Goal: Task Accomplishment & Management: Manage account settings

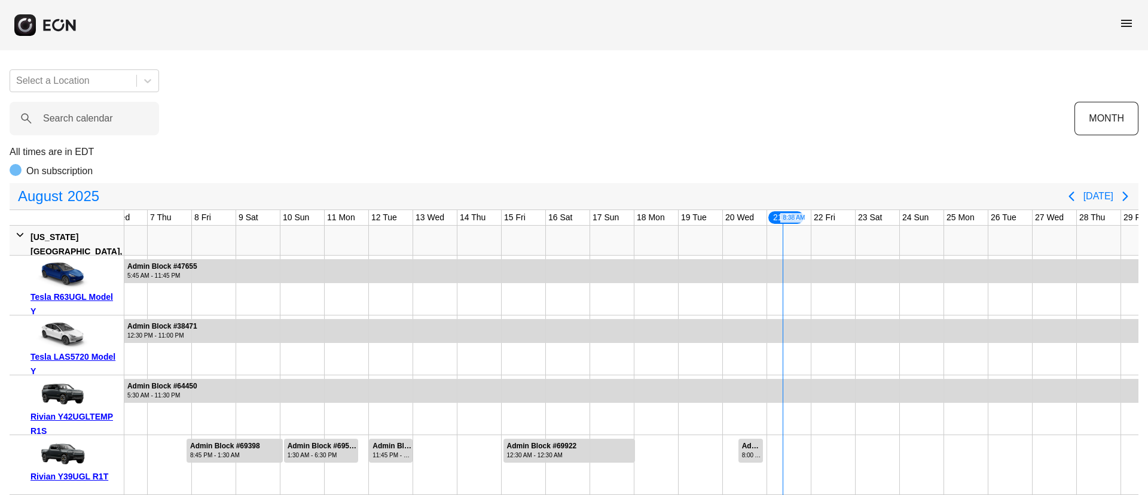
click at [1129, 18] on span "menu" at bounding box center [1126, 23] width 14 height 14
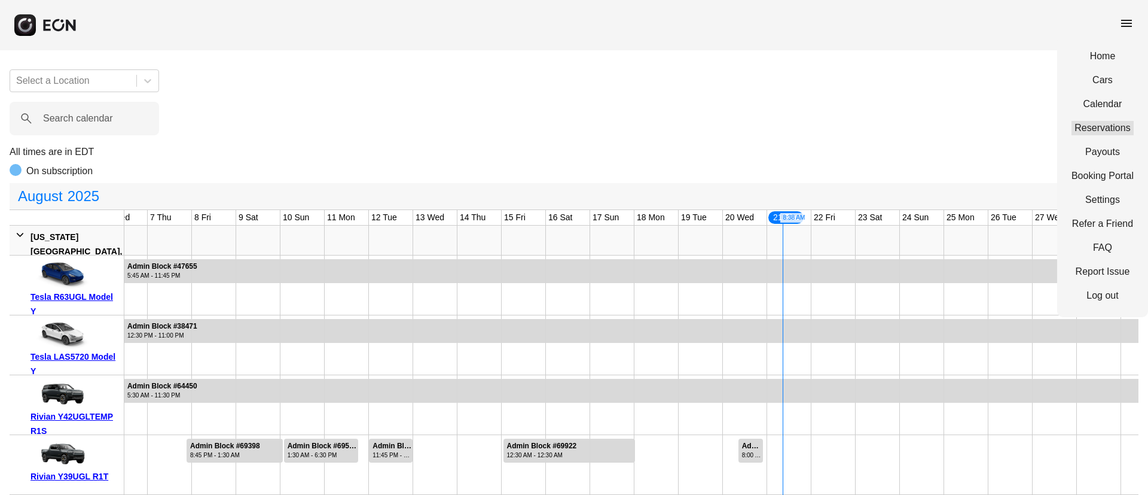
click at [1091, 127] on link "Reservations" at bounding box center [1103, 128] width 62 height 14
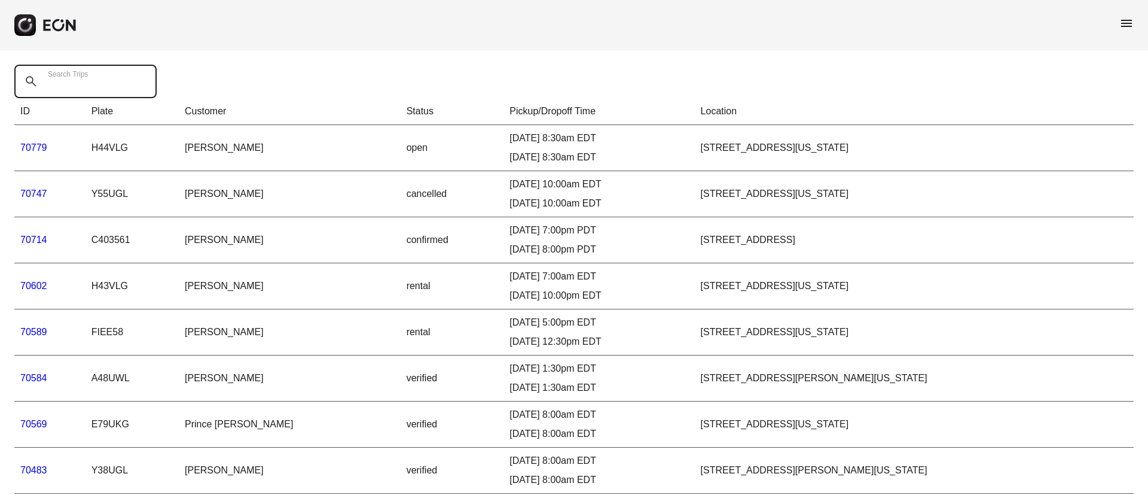
click at [120, 88] on Trips "Search Trips" at bounding box center [85, 81] width 142 height 33
paste Trips "*****"
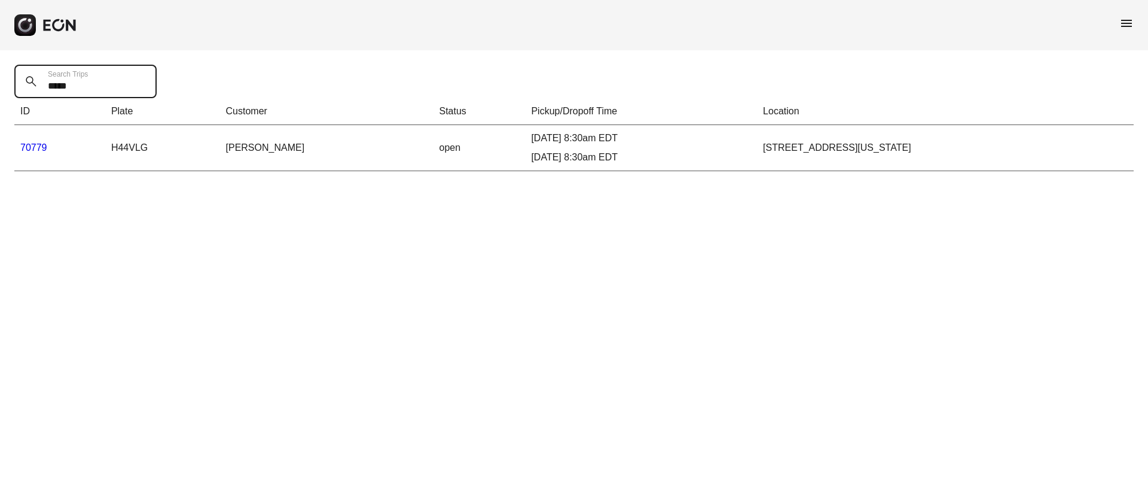
type Trips "*****"
click at [32, 148] on link "70779" at bounding box center [33, 147] width 27 height 10
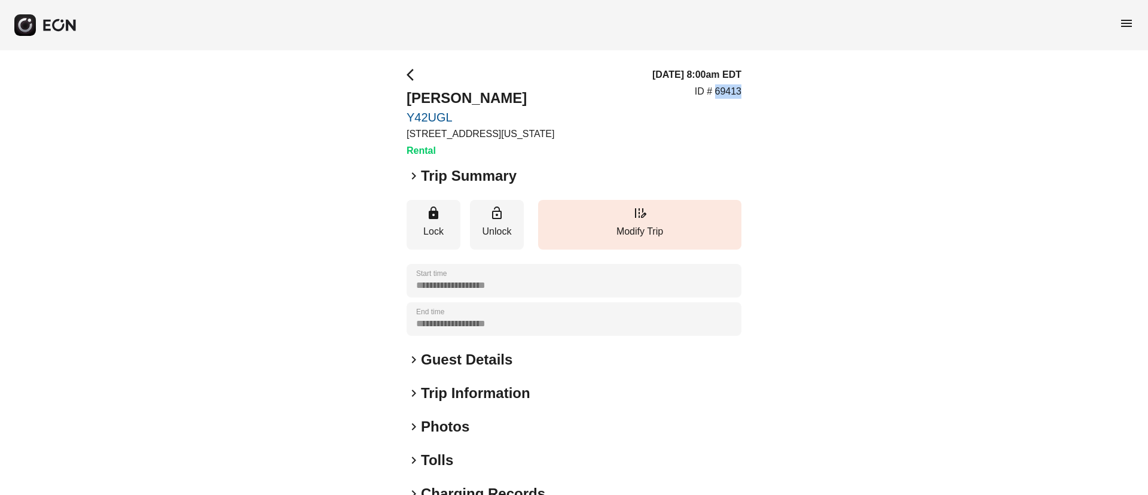
drag, startPoint x: 716, startPoint y: 93, endPoint x: 773, endPoint y: 89, distance: 56.3
click at [773, 89] on div "**********" at bounding box center [574, 323] width 1148 height 547
copy p "69413"
drag, startPoint x: 399, startPoint y: 132, endPoint x: 644, endPoint y: 128, distance: 245.2
click at [644, 128] on div "**********" at bounding box center [574, 323] width 1148 height 547
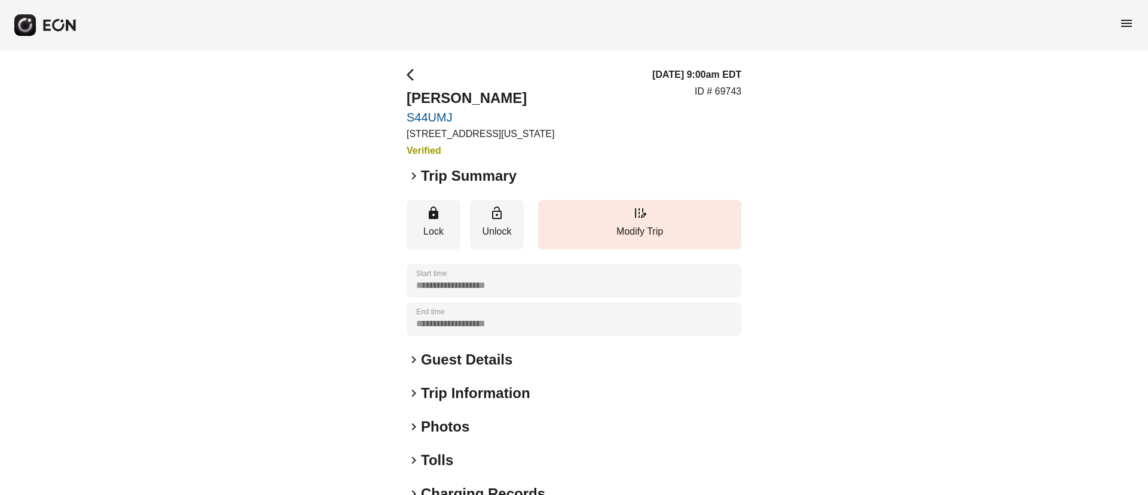
click at [652, 121] on div "08/24/25, 9:00am EDT ID # 69743" at bounding box center [696, 113] width 89 height 90
click at [1125, 22] on span "menu" at bounding box center [1126, 23] width 14 height 14
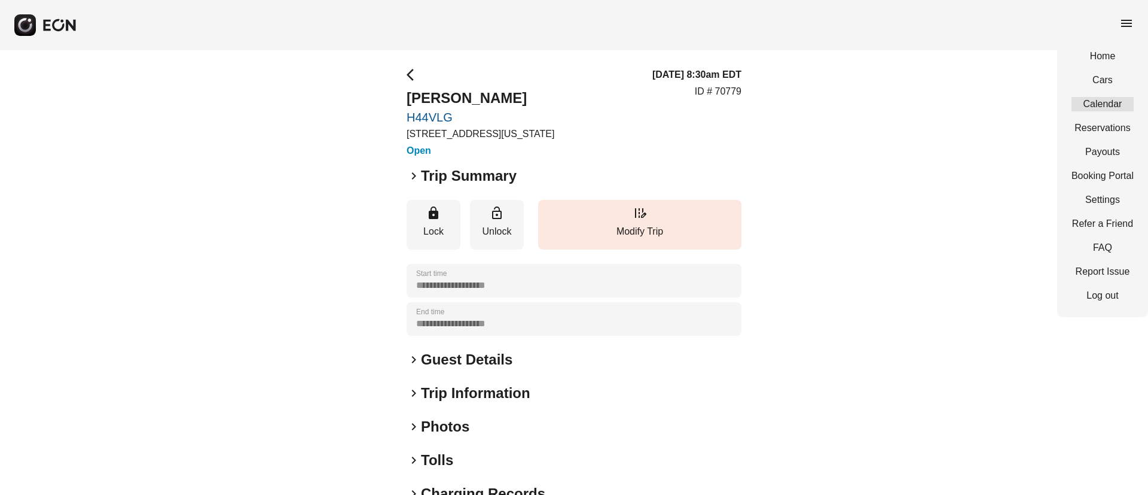
click at [1103, 98] on link "Calendar" at bounding box center [1103, 104] width 62 height 14
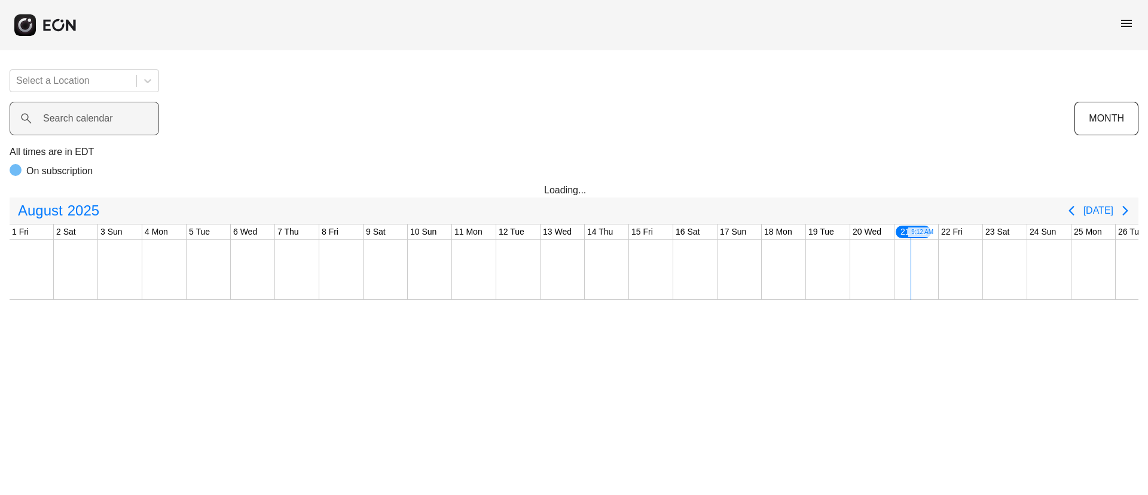
scroll to position [0, 242]
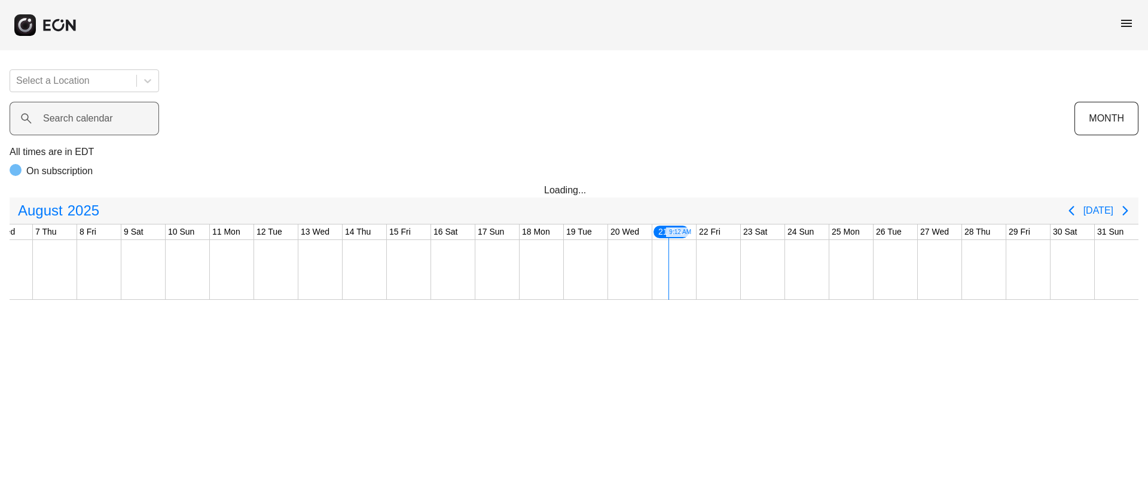
click at [99, 118] on label "Search calendar" at bounding box center [78, 118] width 70 height 14
click at [99, 118] on calendar "Search calendar" at bounding box center [85, 118] width 150 height 33
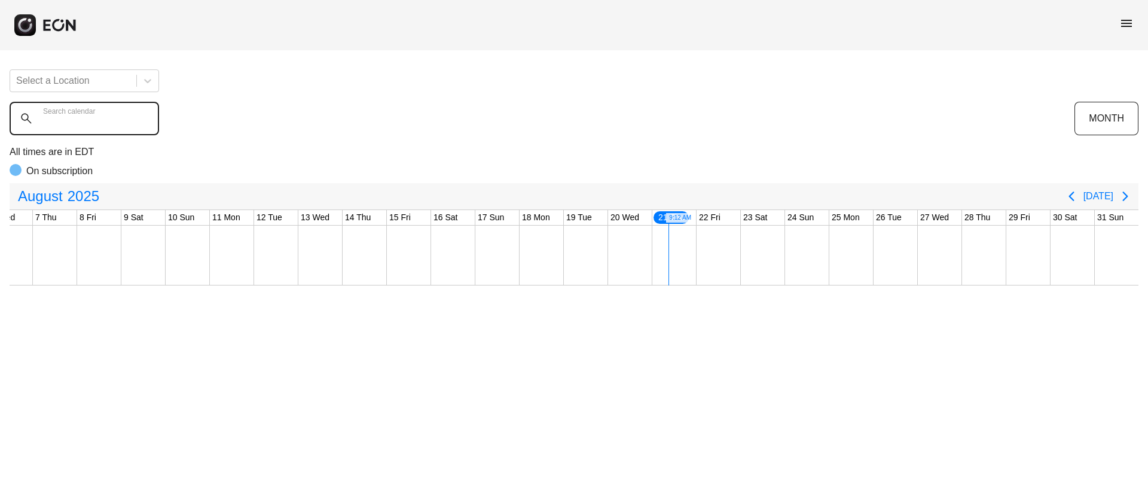
paste calendar "******"
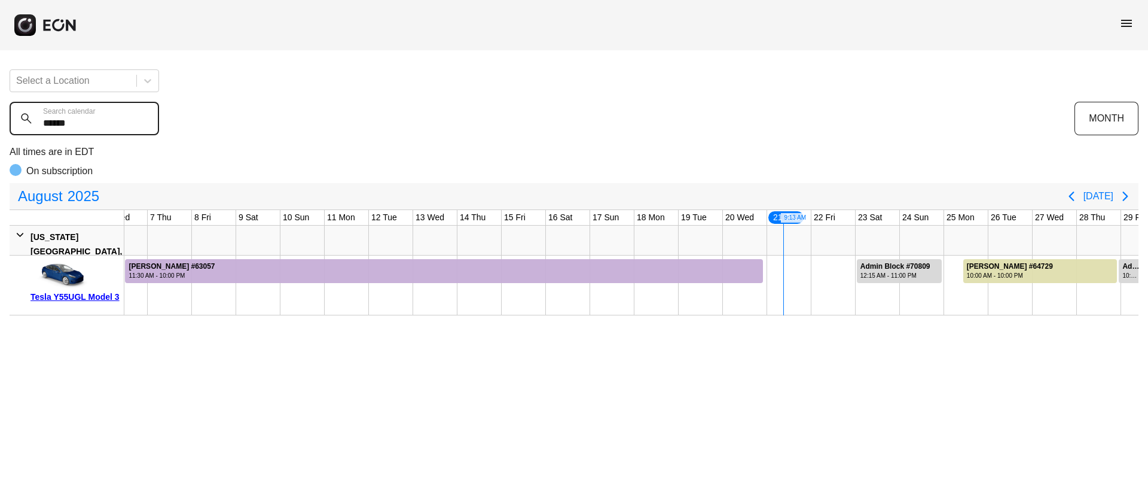
type calendar "******"
click at [1132, 23] on span "menu" at bounding box center [1126, 23] width 14 height 14
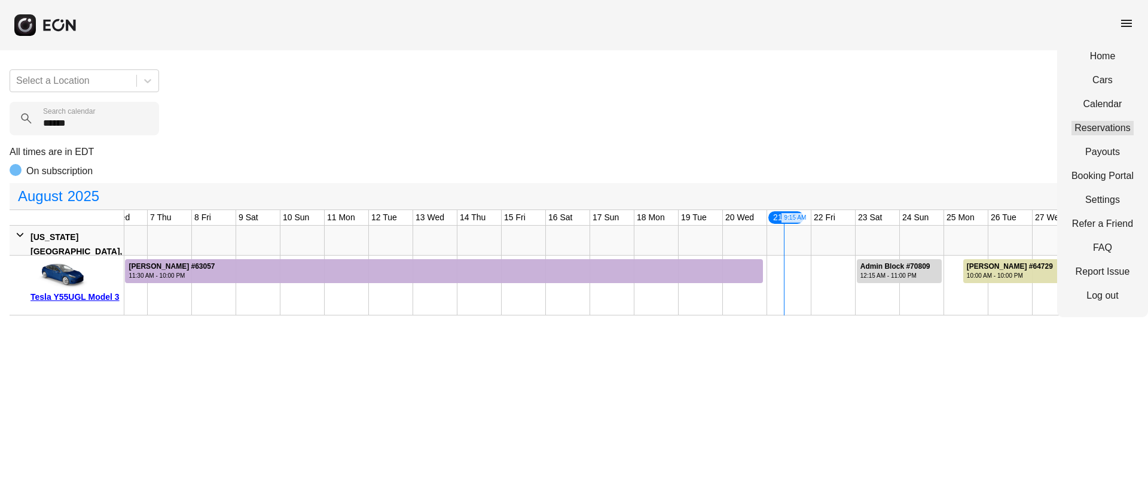
click at [1098, 123] on link "Reservations" at bounding box center [1103, 128] width 62 height 14
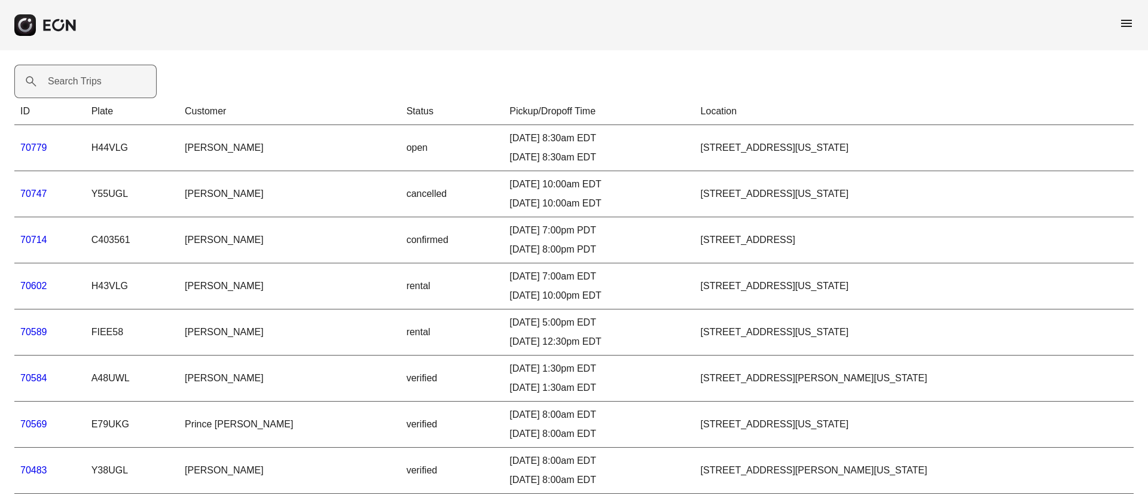
click at [83, 84] on label "Search Trips" at bounding box center [75, 81] width 54 height 14
click at [83, 84] on Trips "Search Trips" at bounding box center [85, 81] width 142 height 33
paste Trips "*****"
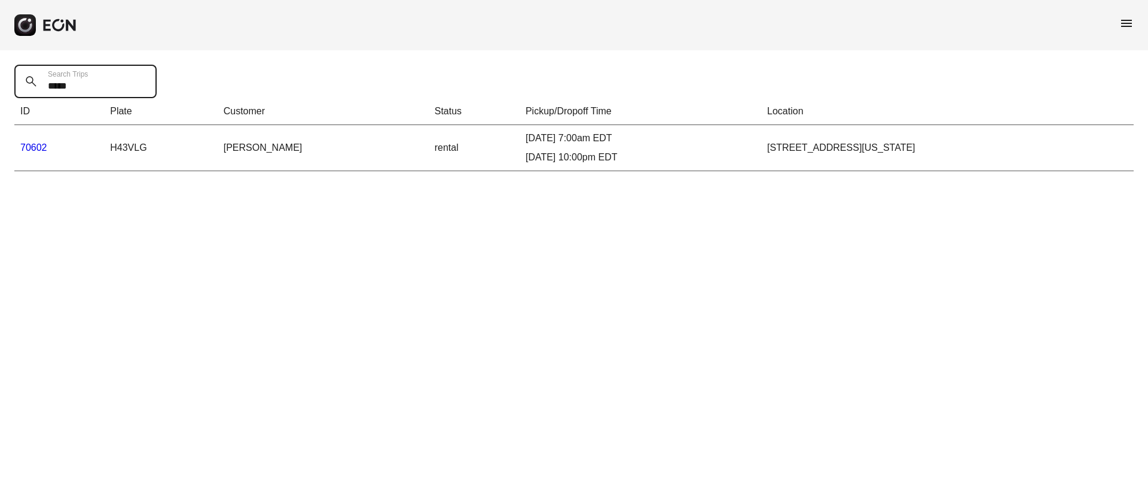
type Trips "*****"
click at [41, 146] on link "70602" at bounding box center [33, 147] width 27 height 10
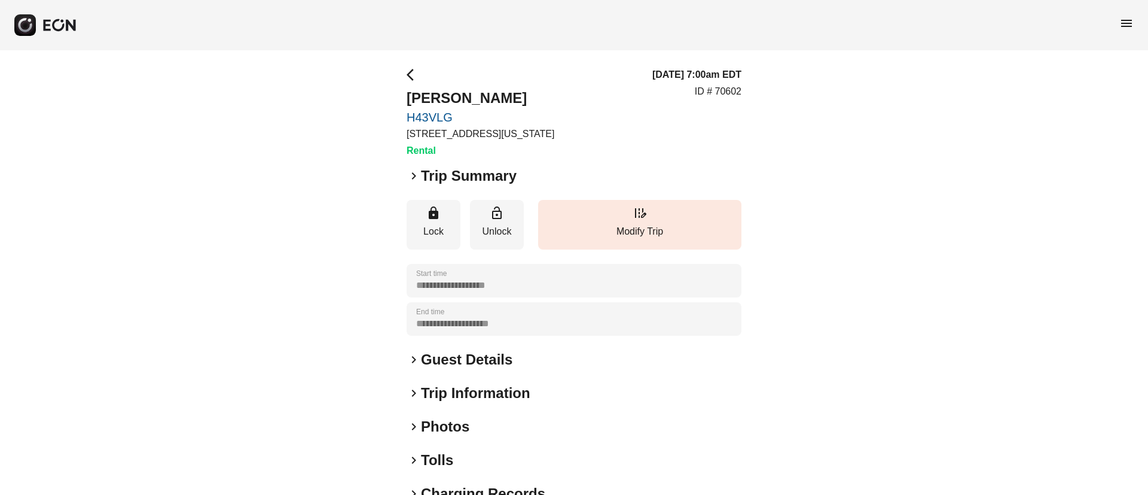
click at [484, 362] on h2 "Guest Details" at bounding box center [466, 359] width 91 height 19
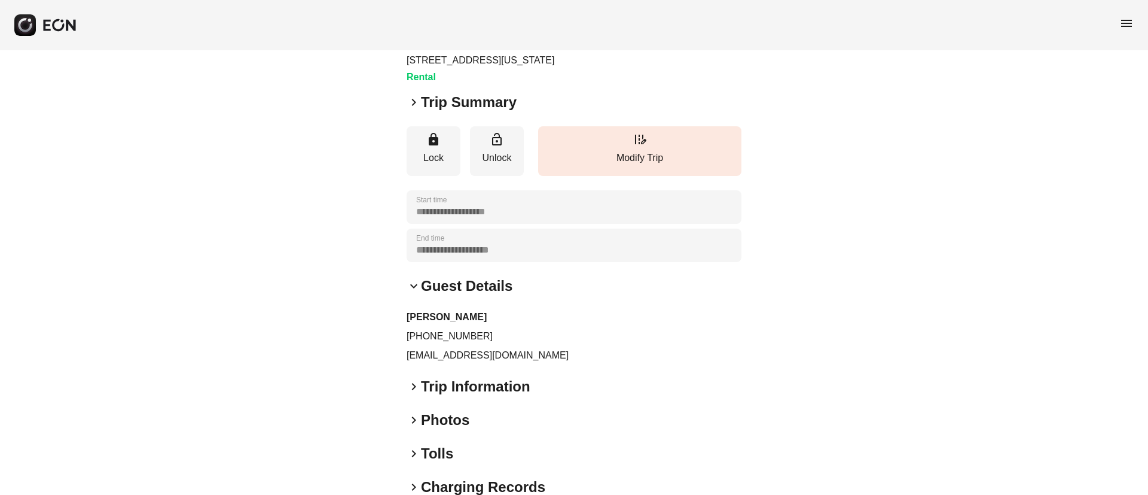
scroll to position [169, 0]
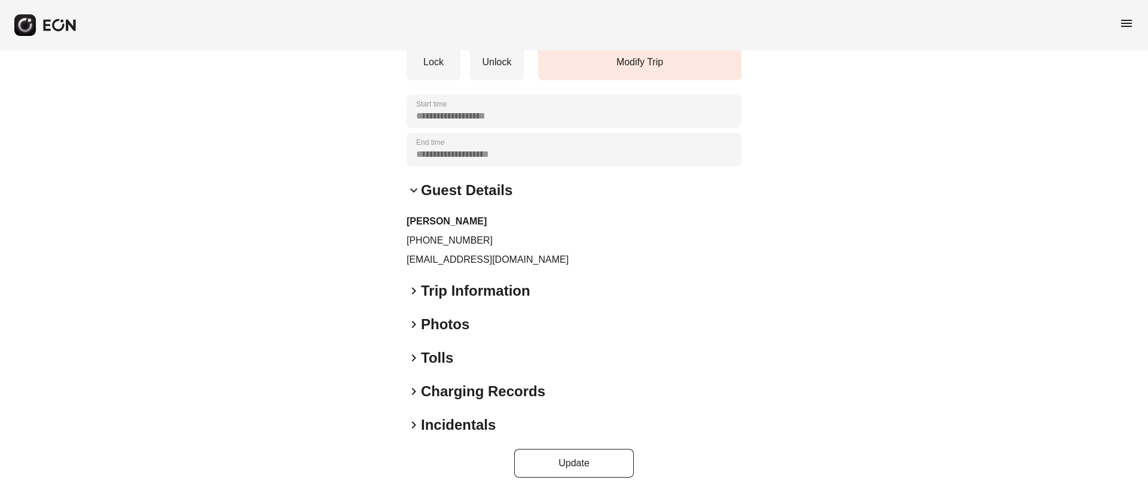
click at [488, 322] on div "keyboard_arrow_right Photos" at bounding box center [574, 324] width 335 height 19
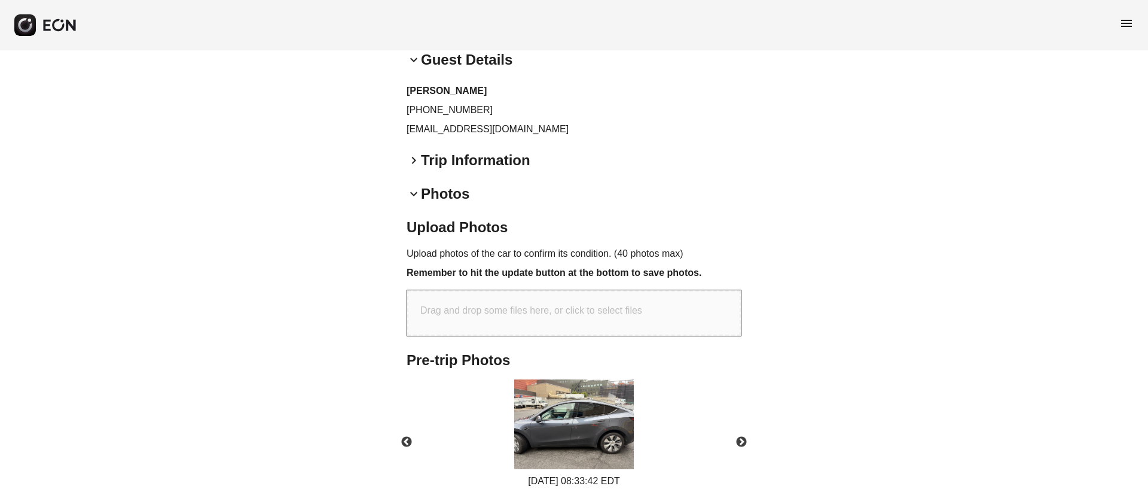
scroll to position [423, 0]
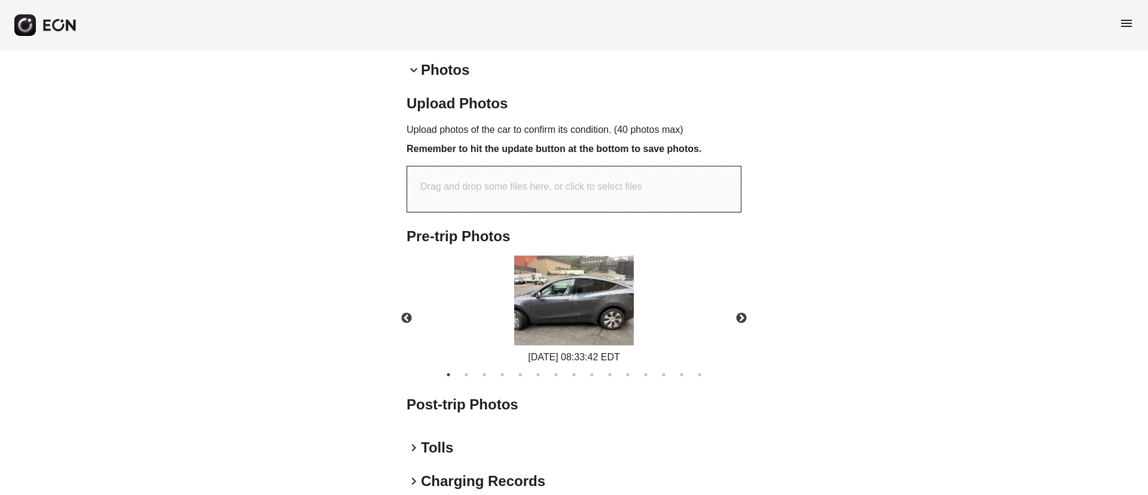
click at [574, 312] on img at bounding box center [574, 300] width 120 height 90
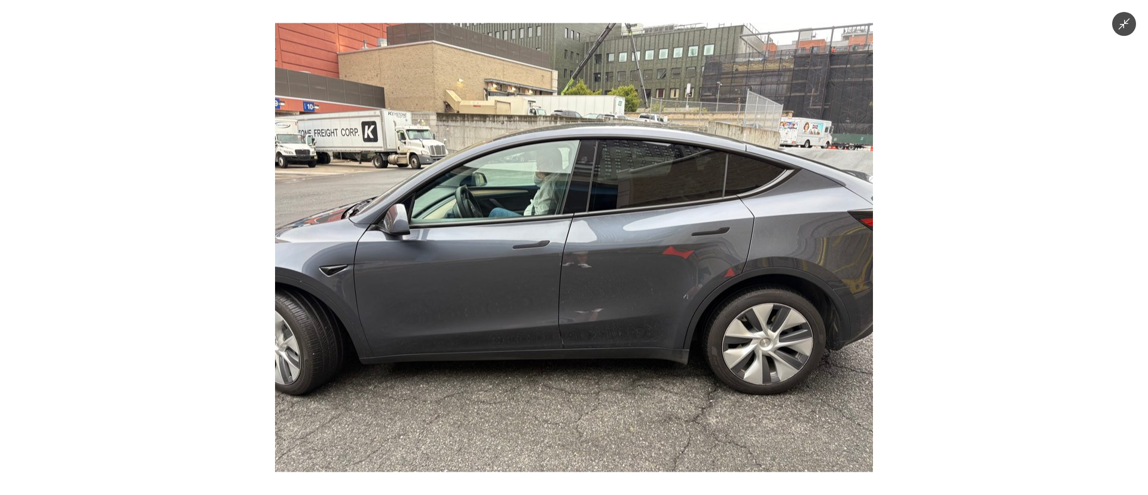
click at [596, 292] on img at bounding box center [574, 247] width 598 height 449
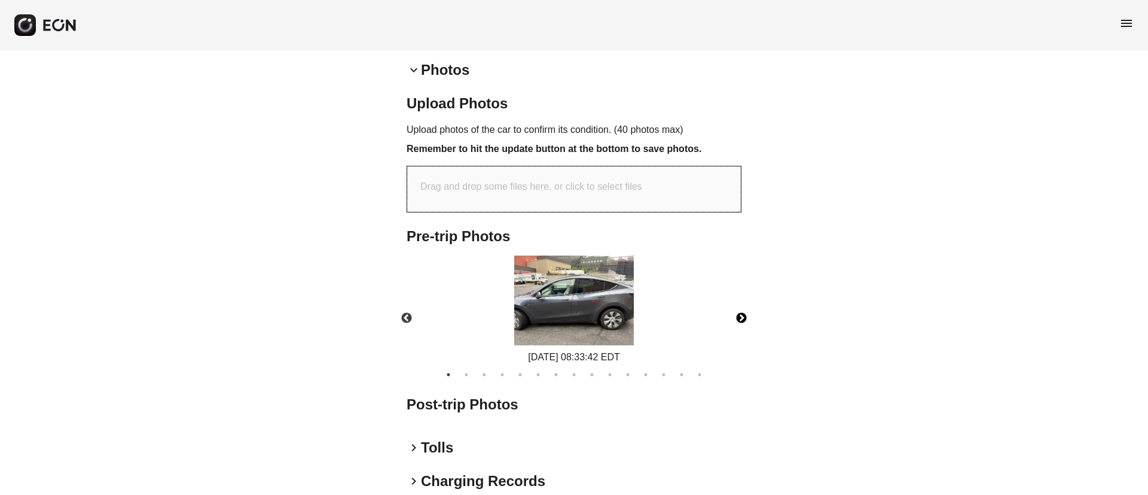
click at [736, 319] on button "Next" at bounding box center [742, 318] width 42 height 42
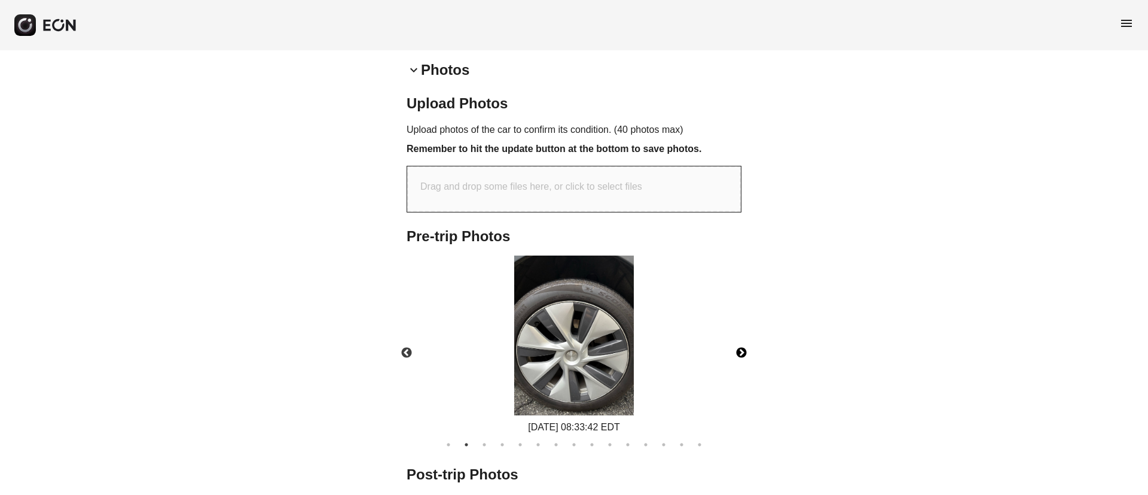
click at [740, 350] on button "Next" at bounding box center [742, 353] width 42 height 42
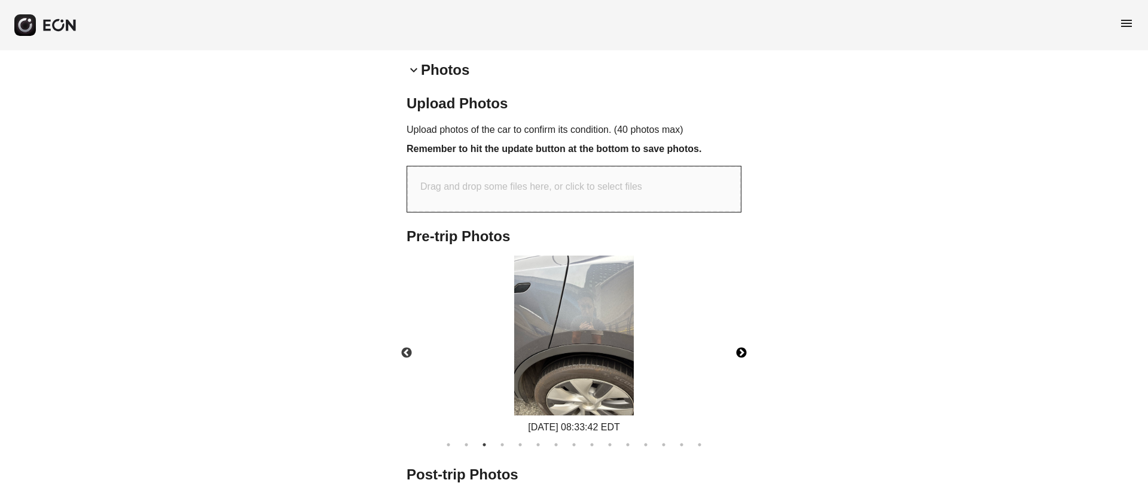
click at [740, 350] on button "Next" at bounding box center [742, 353] width 42 height 42
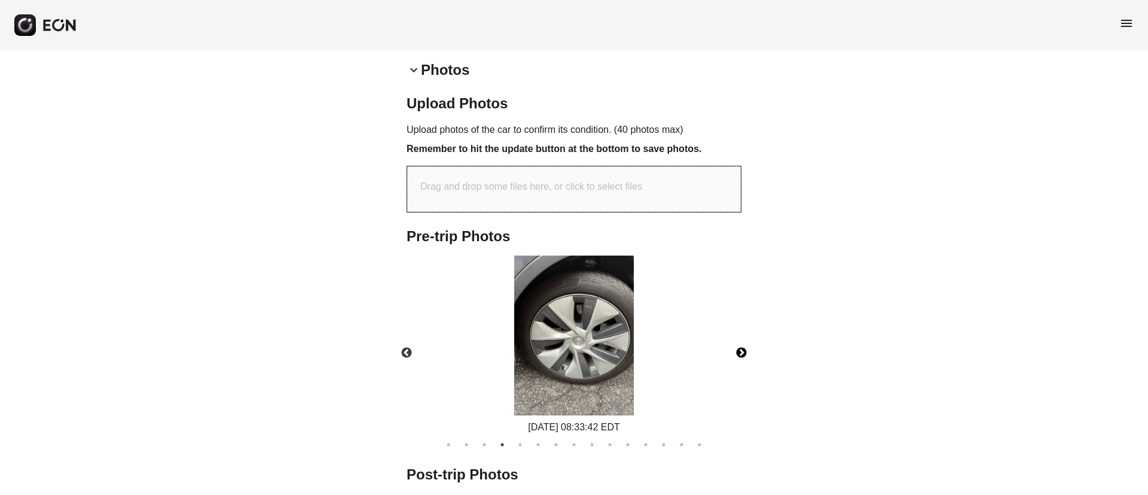
click at [740, 350] on button "Next" at bounding box center [742, 353] width 42 height 42
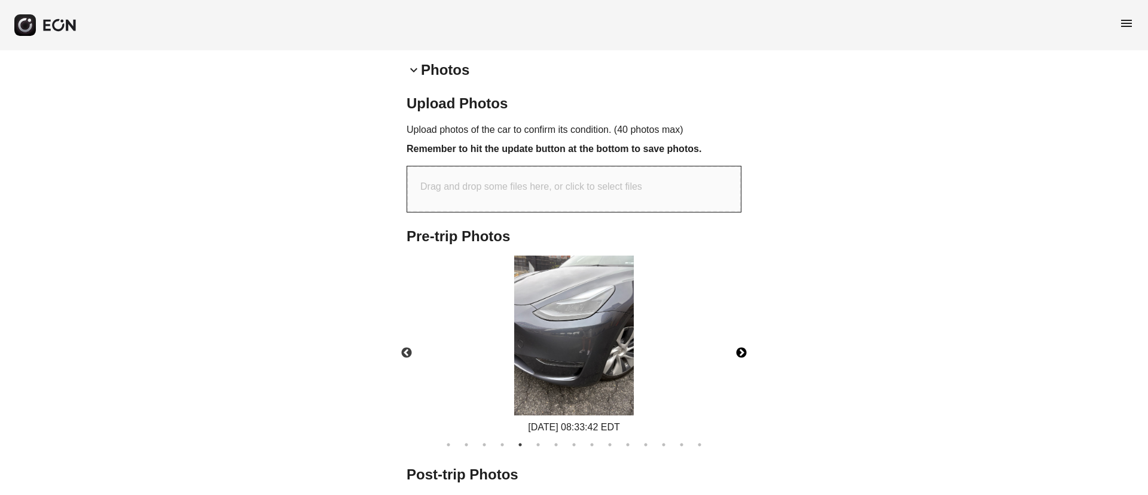
click at [628, 342] on img at bounding box center [574, 335] width 120 height 160
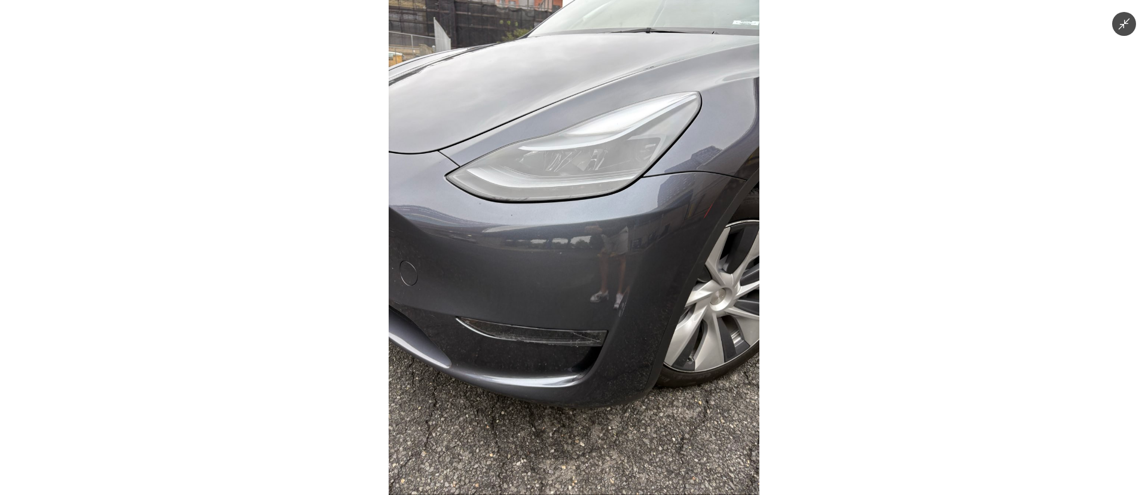
click at [630, 352] on img at bounding box center [574, 247] width 371 height 495
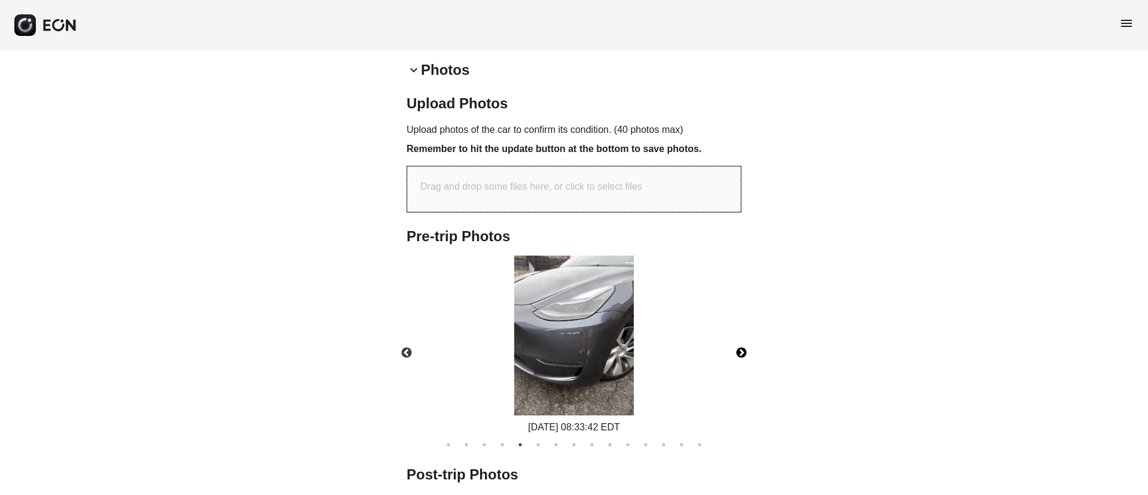
click at [743, 352] on button "Next" at bounding box center [742, 353] width 42 height 42
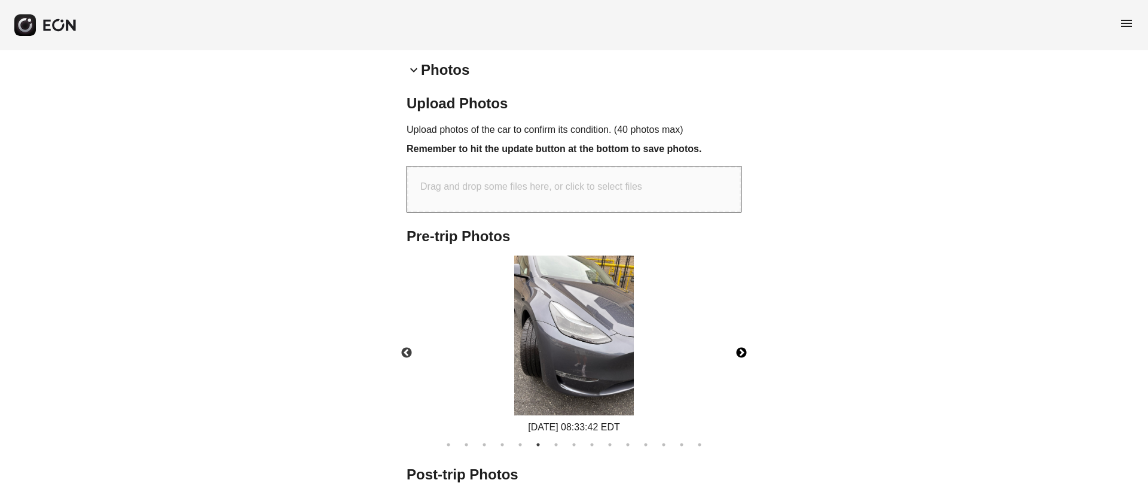
click at [739, 350] on button "Next" at bounding box center [742, 353] width 42 height 42
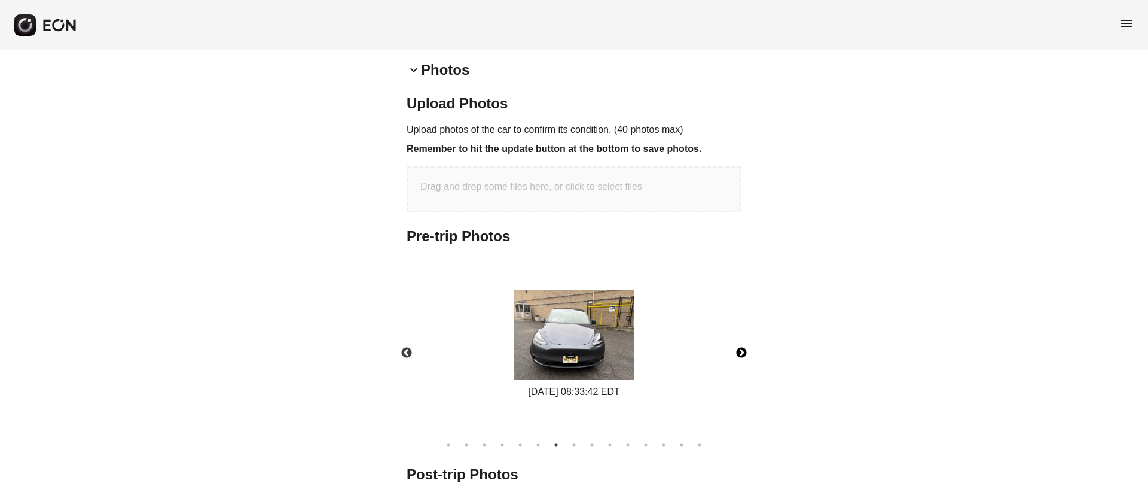
click at [605, 353] on img at bounding box center [574, 335] width 120 height 90
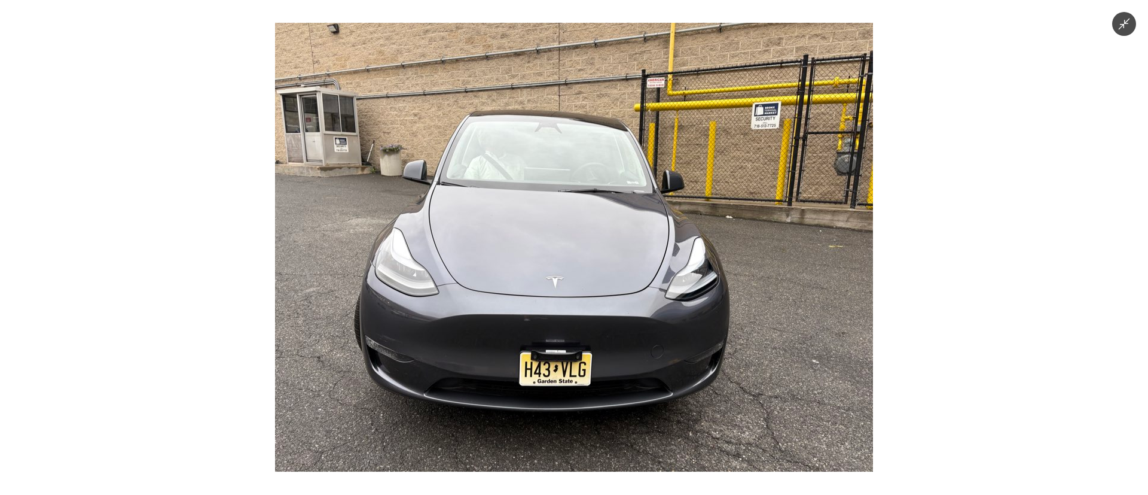
click at [605, 353] on img at bounding box center [574, 247] width 598 height 449
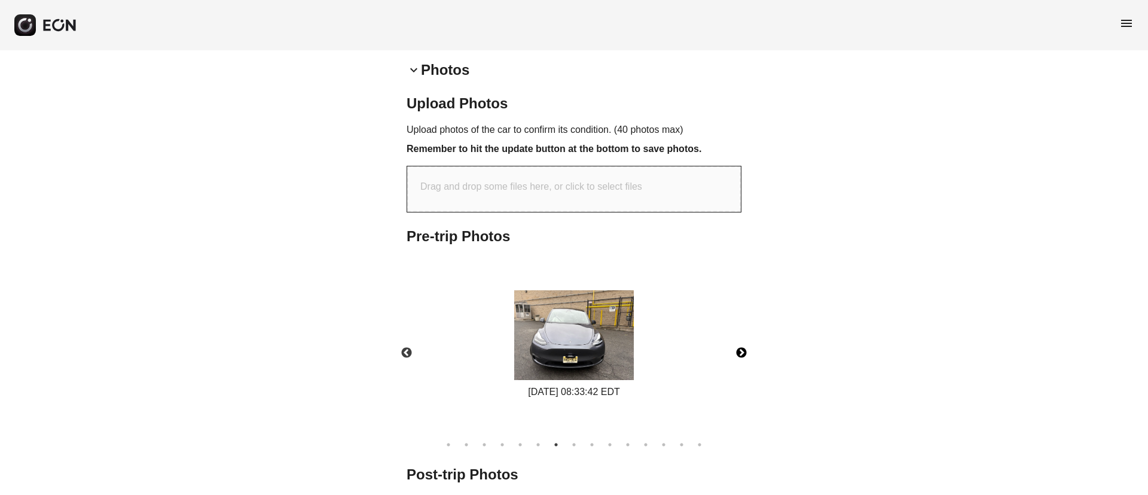
click at [744, 347] on button "Next" at bounding box center [742, 353] width 42 height 42
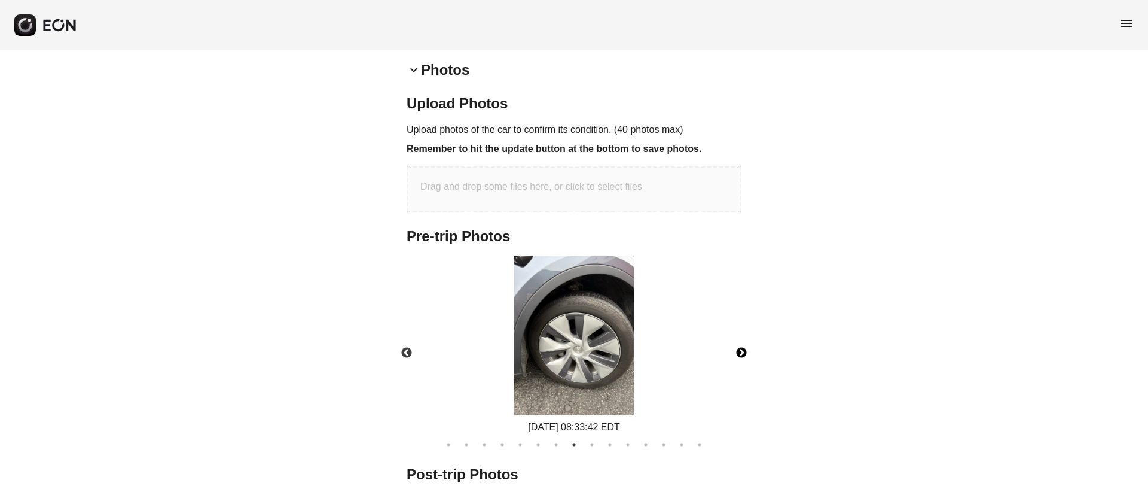
click at [565, 361] on img at bounding box center [574, 335] width 120 height 160
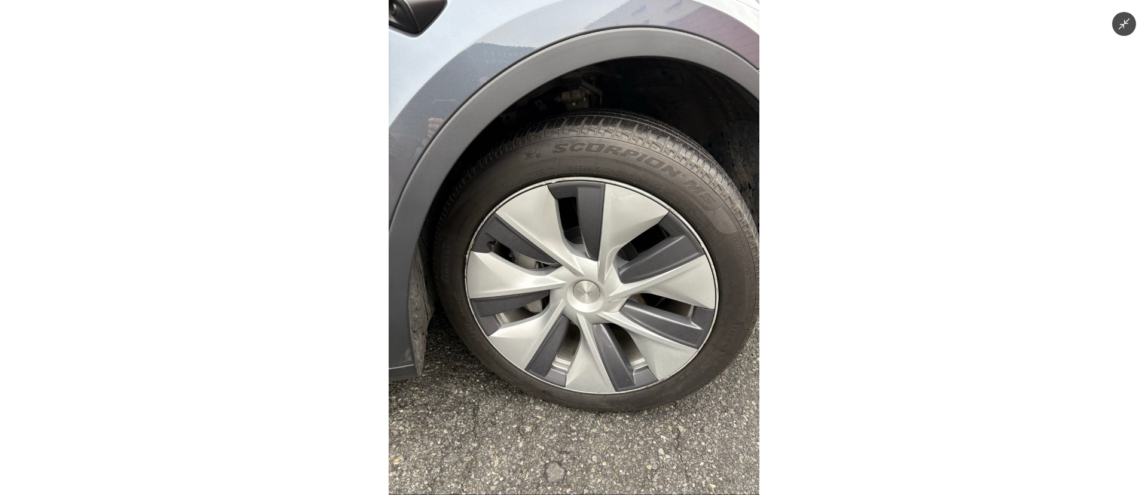
click at [565, 361] on img at bounding box center [574, 247] width 371 height 495
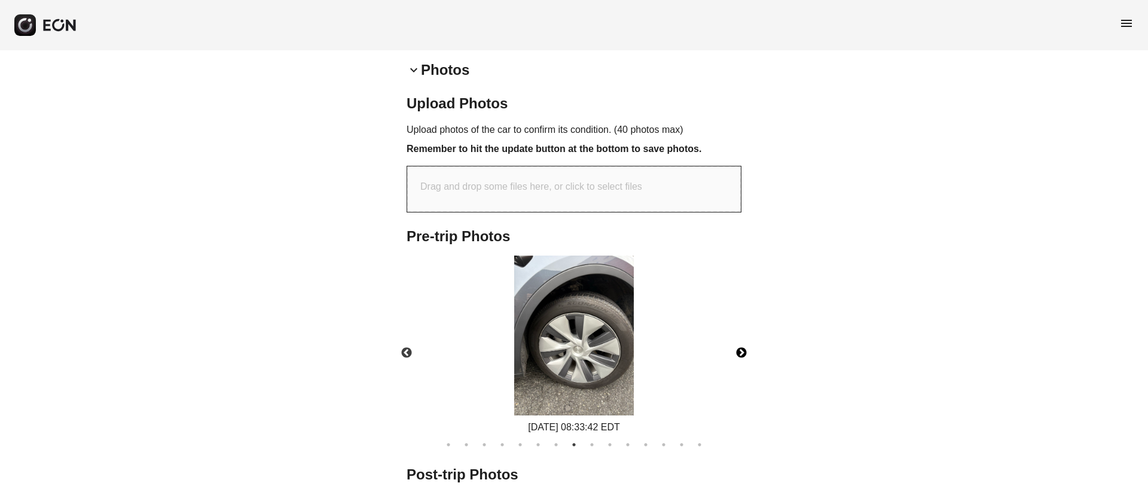
click at [741, 350] on button "Next" at bounding box center [742, 353] width 42 height 42
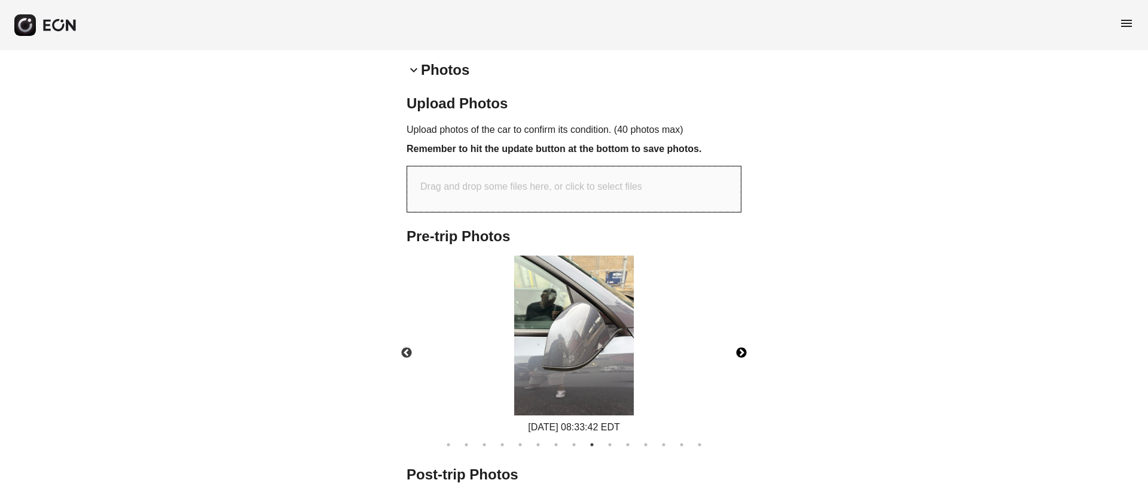
click at [588, 348] on img at bounding box center [574, 335] width 120 height 160
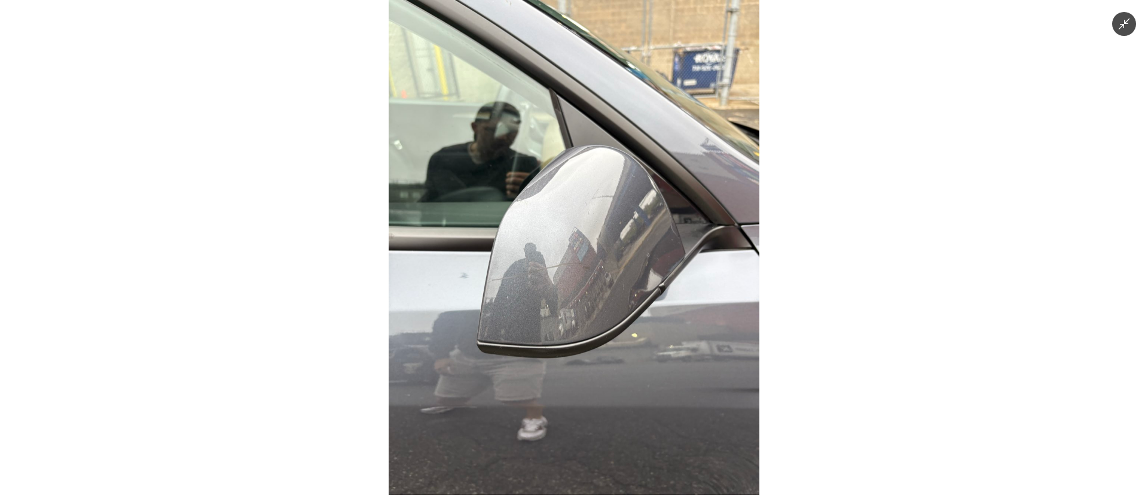
click at [588, 348] on img at bounding box center [574, 247] width 371 height 495
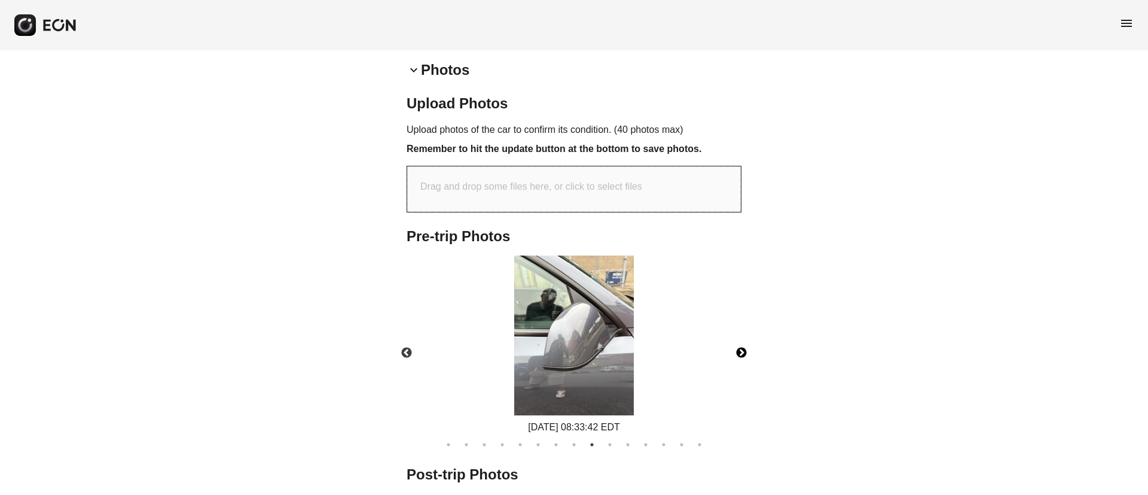
click at [735, 346] on button "Next" at bounding box center [742, 353] width 42 height 42
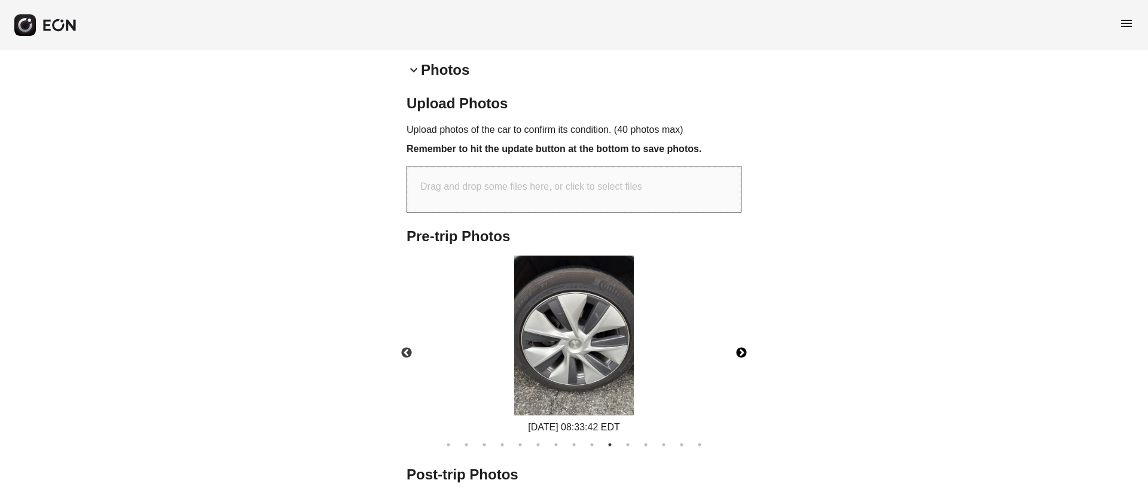
click at [735, 346] on button "Next" at bounding box center [742, 353] width 42 height 42
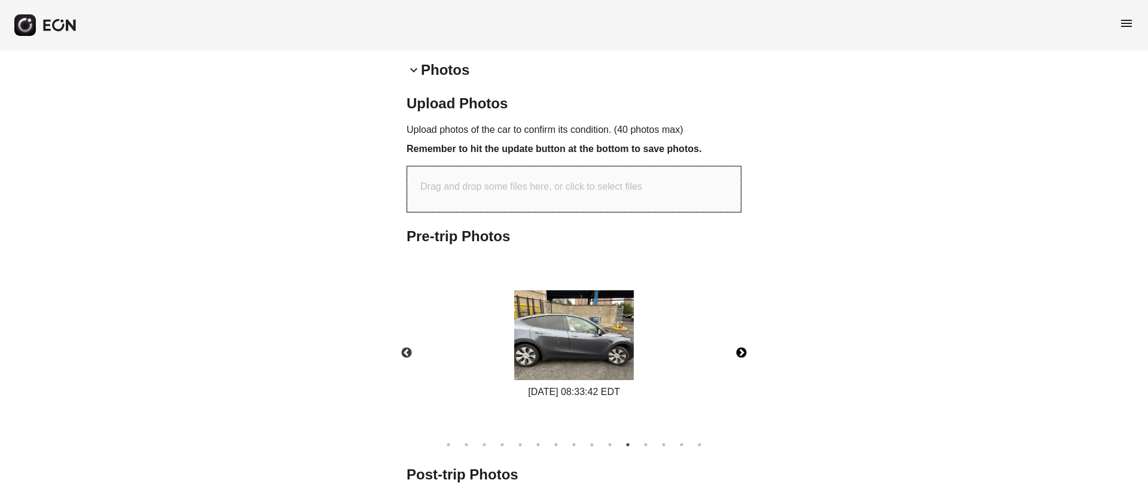
click at [606, 359] on img at bounding box center [574, 335] width 120 height 90
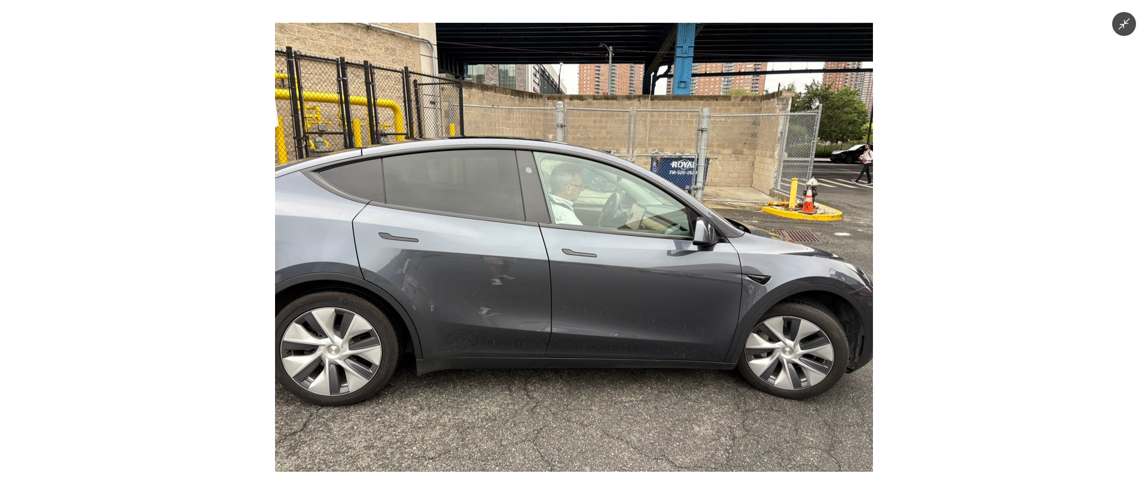
click at [606, 359] on img at bounding box center [574, 247] width 598 height 449
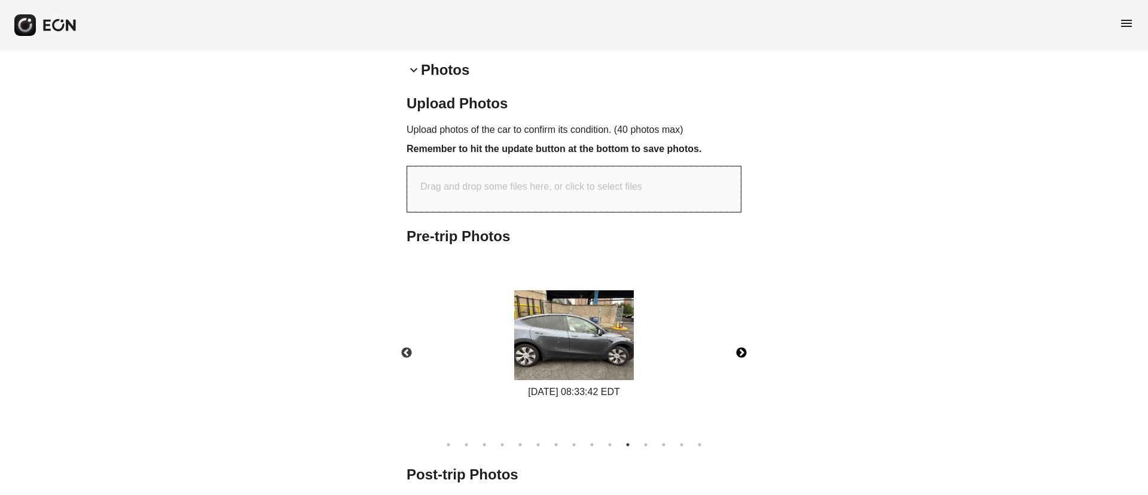
click at [606, 359] on img at bounding box center [574, 335] width 120 height 90
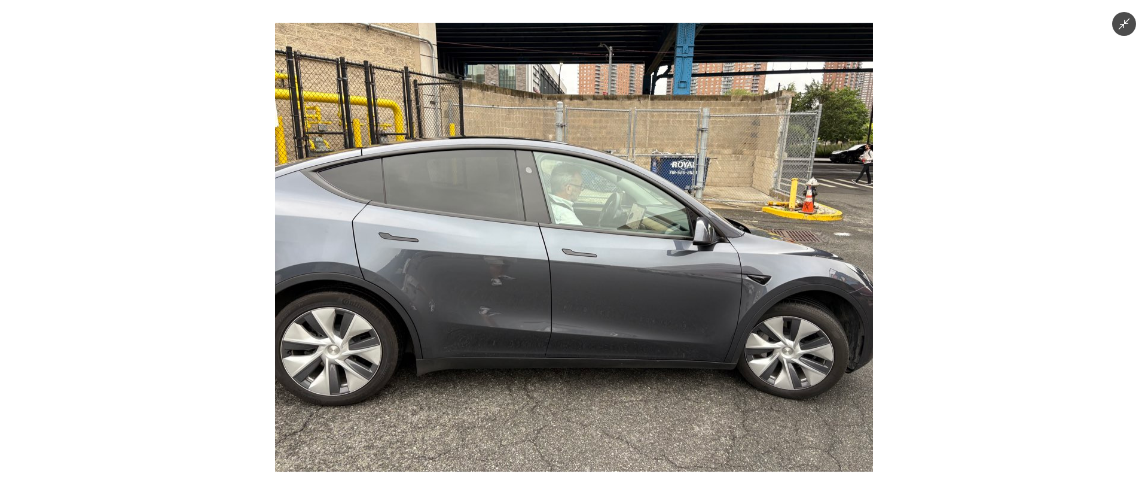
click at [606, 359] on img at bounding box center [574, 247] width 598 height 449
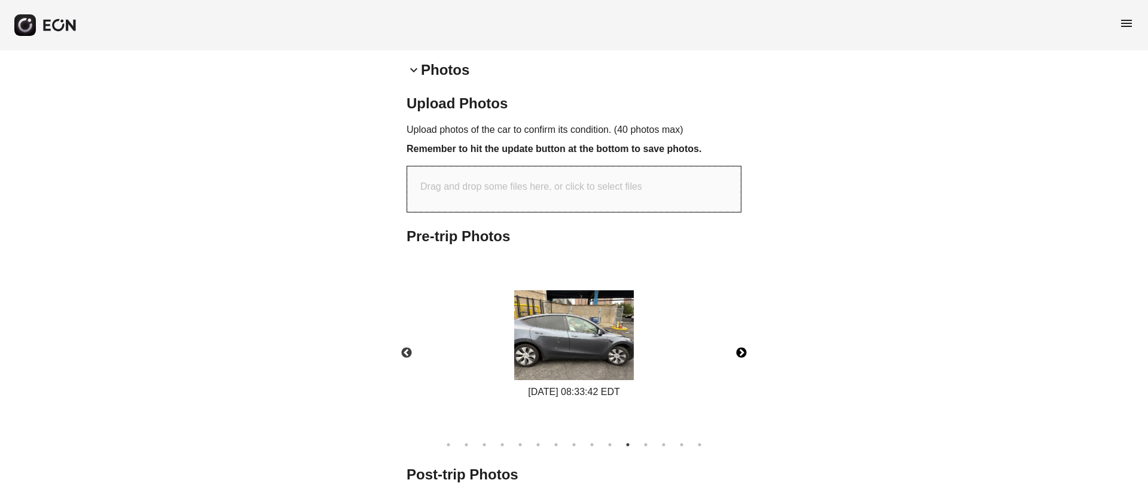
click at [740, 355] on button "Next" at bounding box center [742, 353] width 42 height 42
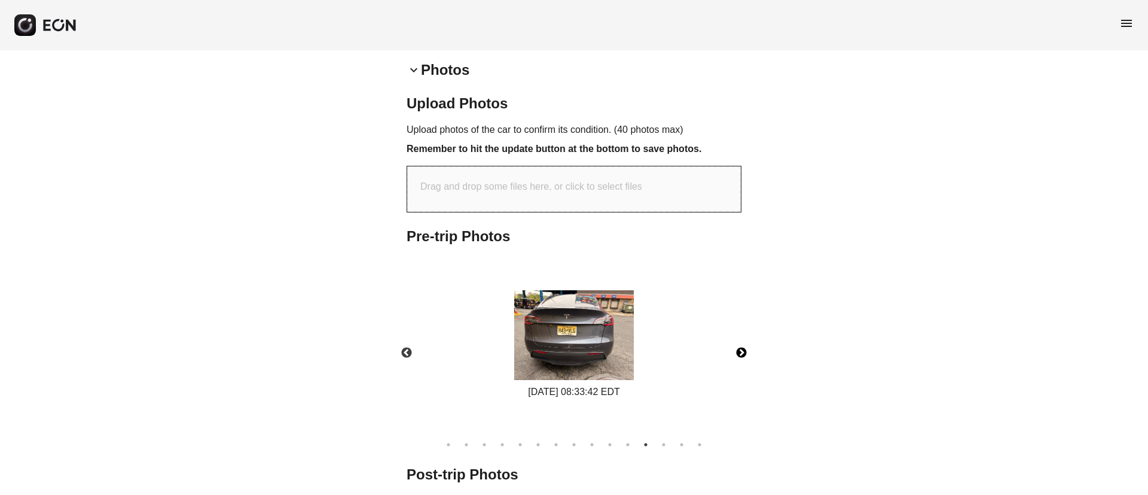
click at [559, 353] on img at bounding box center [574, 335] width 120 height 90
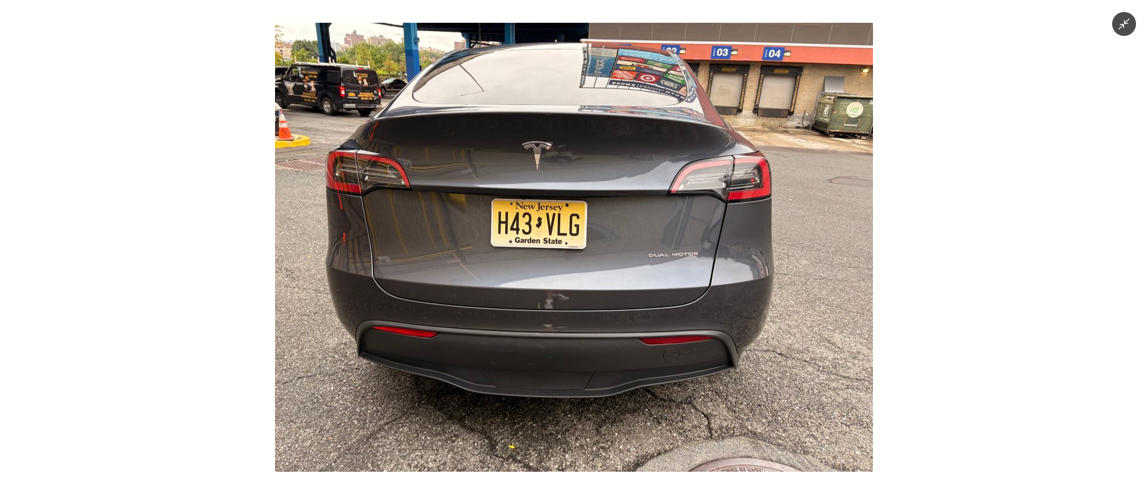
click at [707, 307] on img at bounding box center [574, 247] width 598 height 449
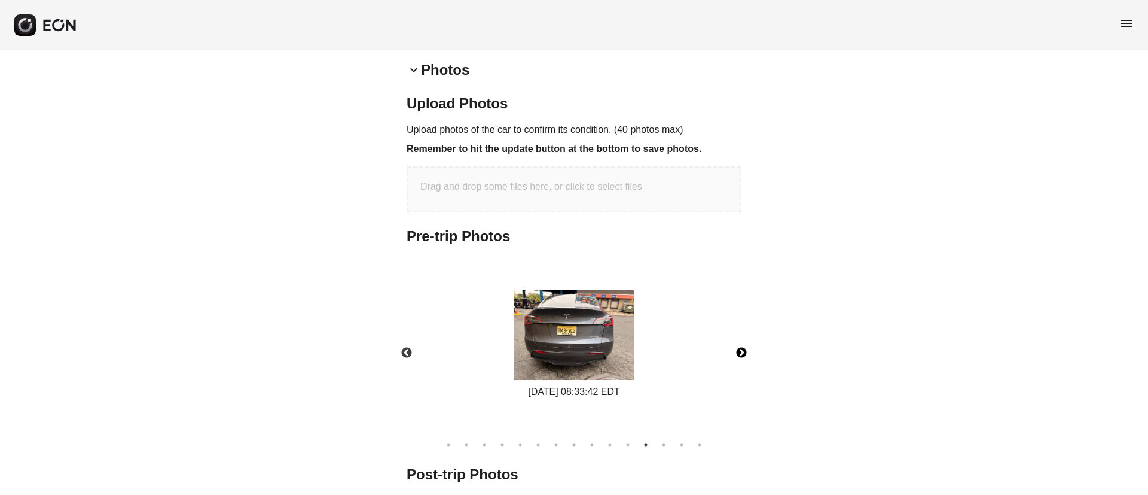
click at [736, 344] on button "Next" at bounding box center [742, 353] width 42 height 42
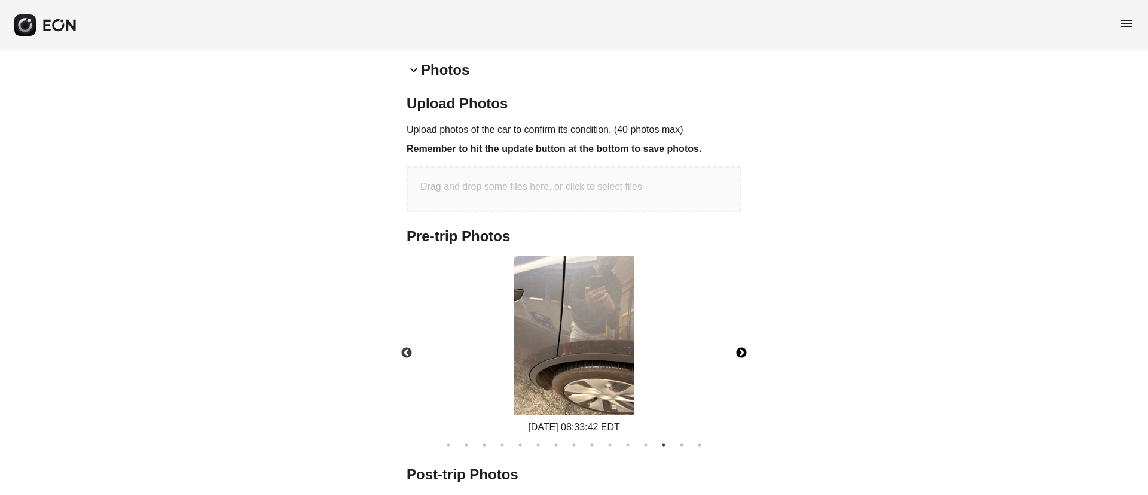
click at [736, 344] on button "Next" at bounding box center [742, 353] width 42 height 42
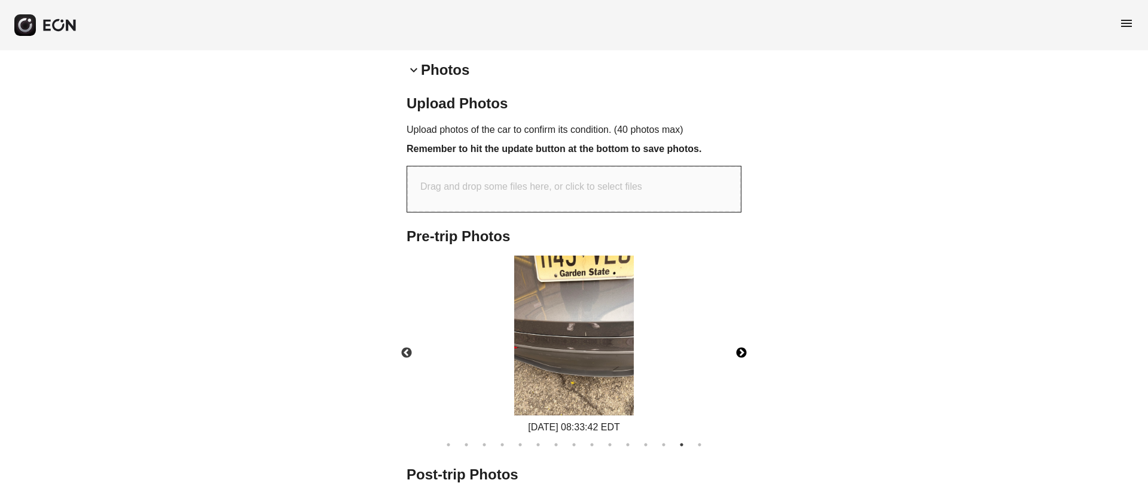
click at [736, 344] on button "Next" at bounding box center [742, 353] width 42 height 42
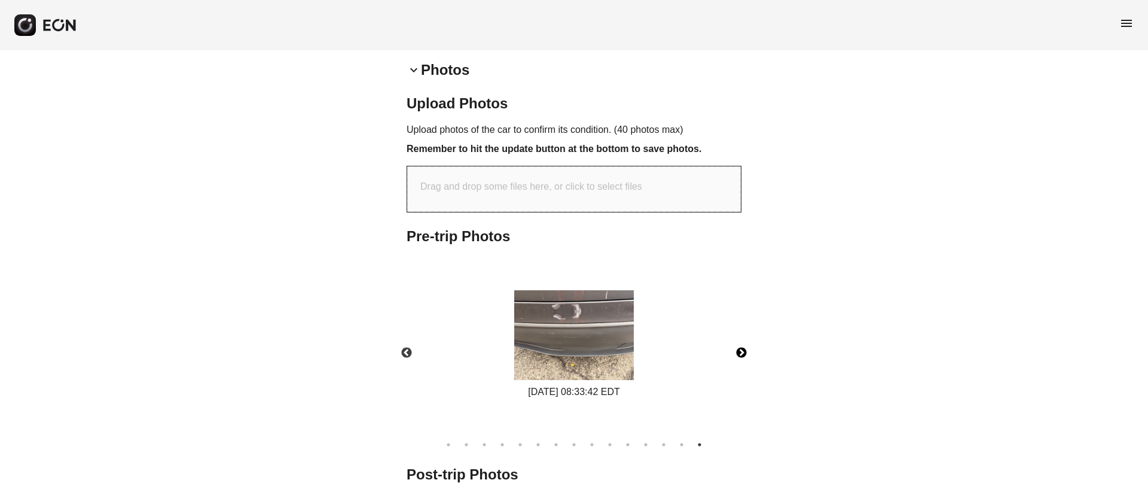
click at [608, 342] on img at bounding box center [574, 335] width 120 height 90
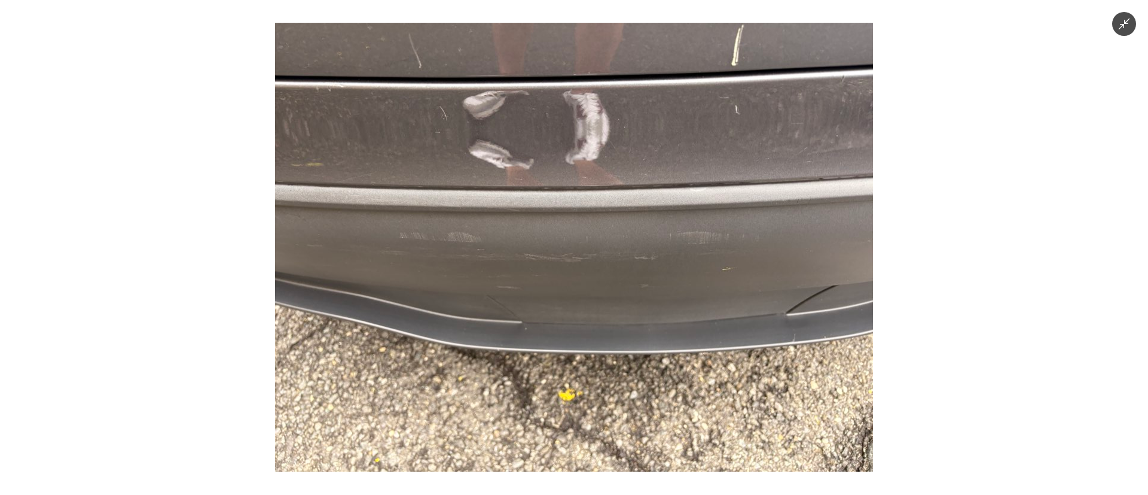
click at [608, 342] on img at bounding box center [574, 247] width 598 height 449
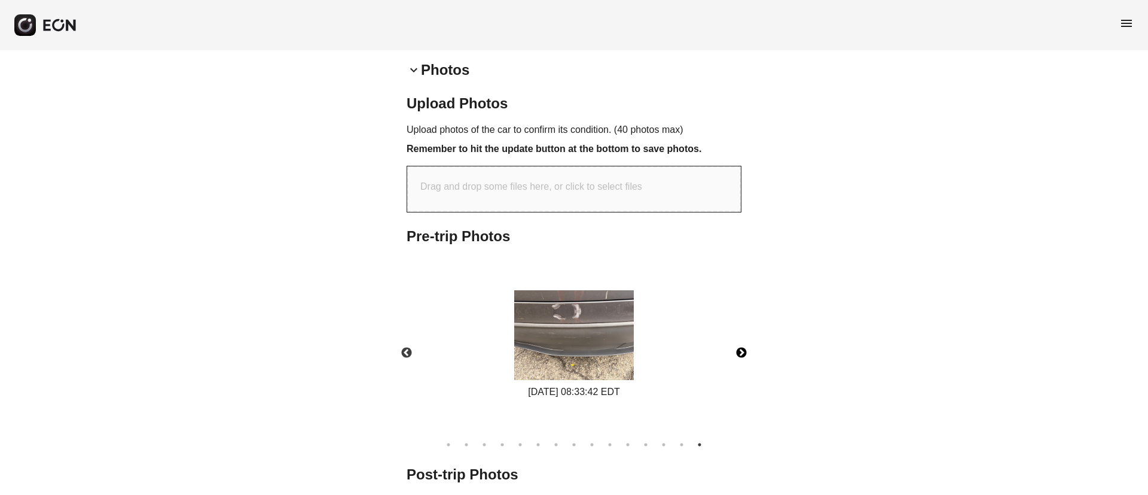
click at [744, 348] on button "Next" at bounding box center [742, 353] width 42 height 42
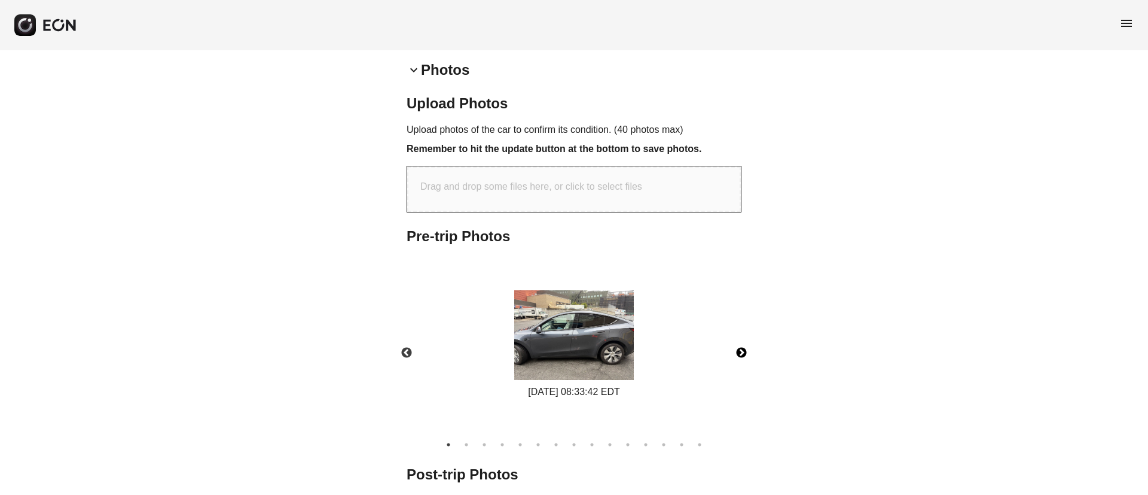
click at [584, 353] on img at bounding box center [574, 335] width 120 height 90
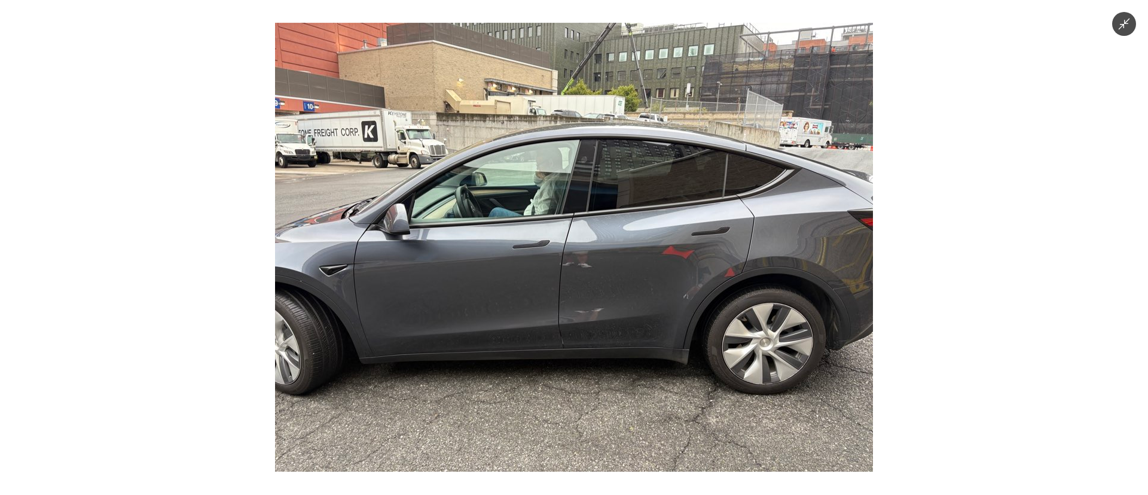
click at [584, 353] on img at bounding box center [574, 247] width 598 height 449
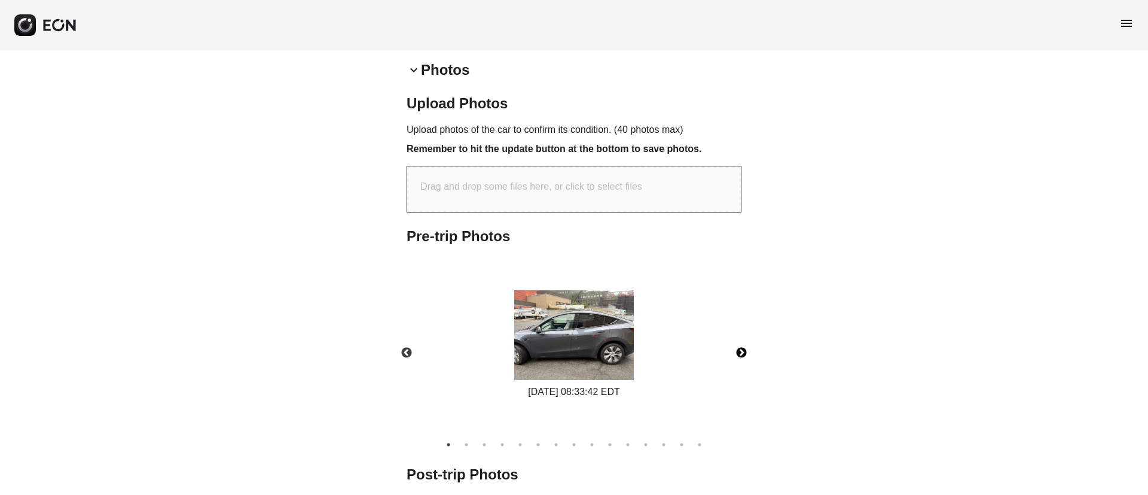
click at [584, 353] on img at bounding box center [574, 335] width 120 height 90
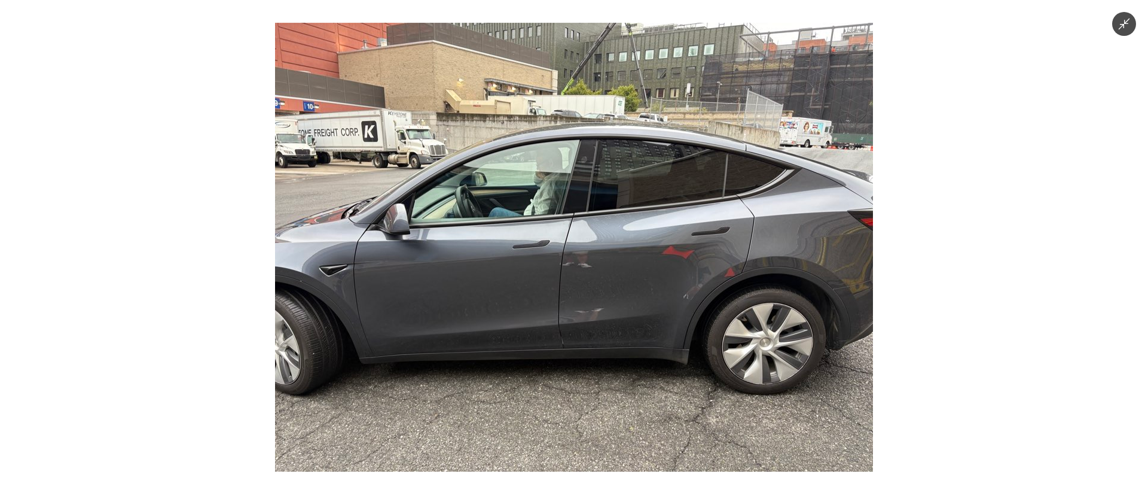
click at [584, 353] on img at bounding box center [574, 247] width 598 height 449
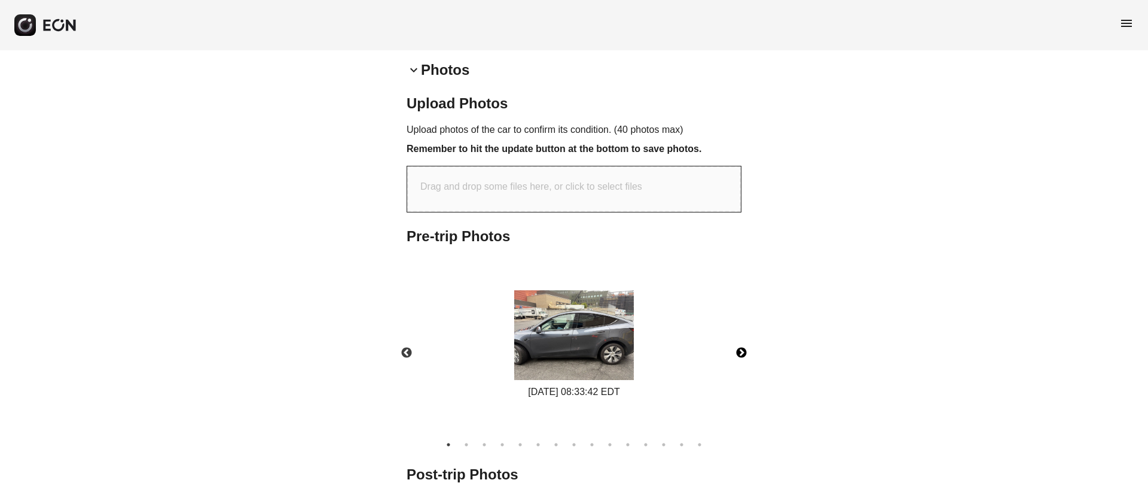
click at [755, 350] on button "Next" at bounding box center [742, 353] width 42 height 42
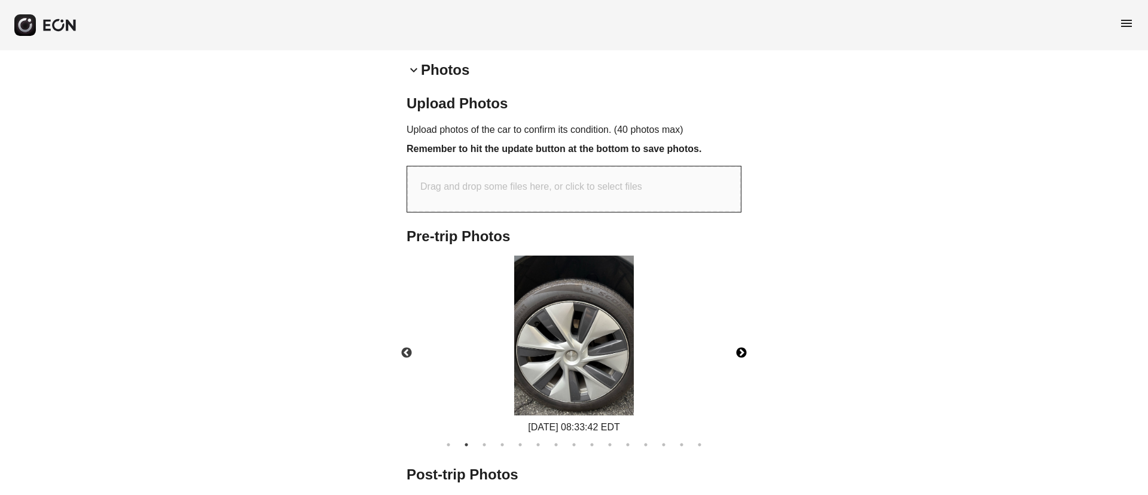
click at [749, 351] on button "Next" at bounding box center [742, 353] width 42 height 42
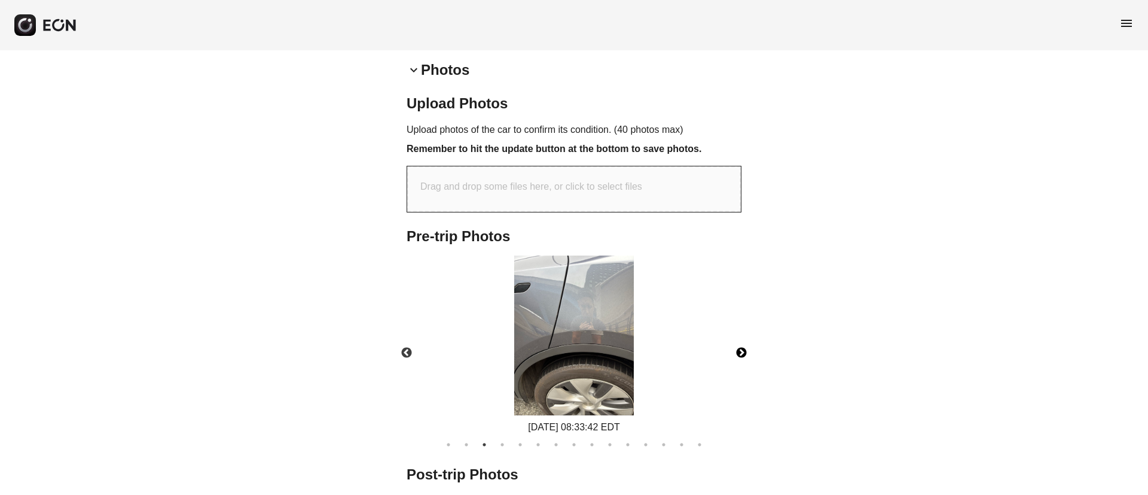
click at [749, 351] on button "Next" at bounding box center [742, 353] width 42 height 42
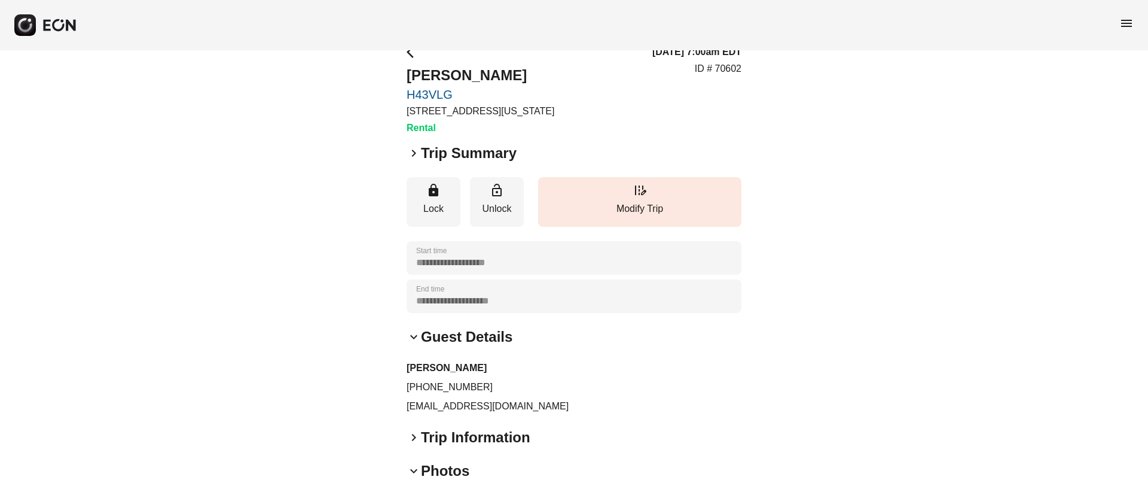
scroll to position [0, 0]
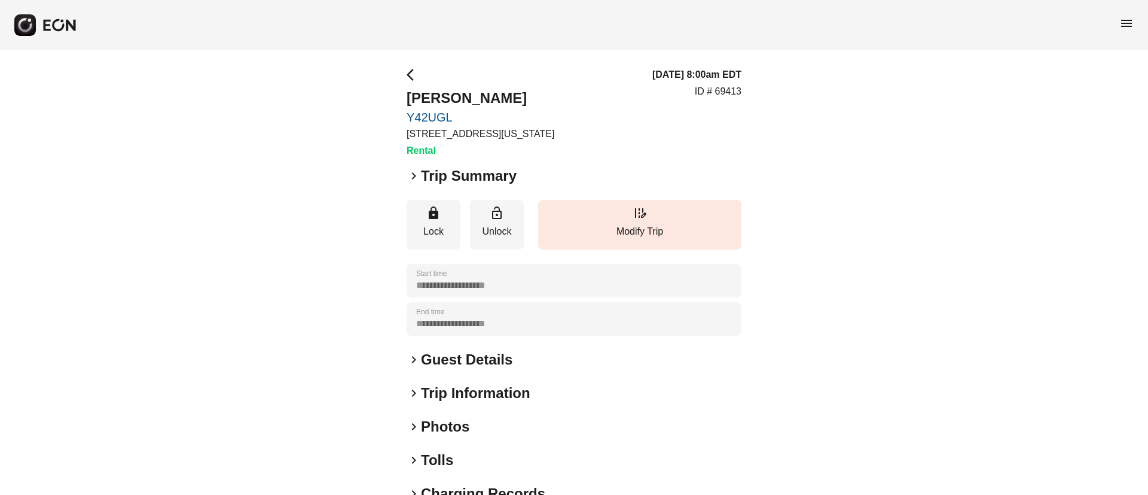
click at [496, 421] on div "keyboard_arrow_right Photos" at bounding box center [574, 426] width 335 height 19
click at [493, 376] on div "**********" at bounding box center [574, 395] width 335 height 654
click at [497, 359] on h2 "Guest Details" at bounding box center [466, 359] width 91 height 19
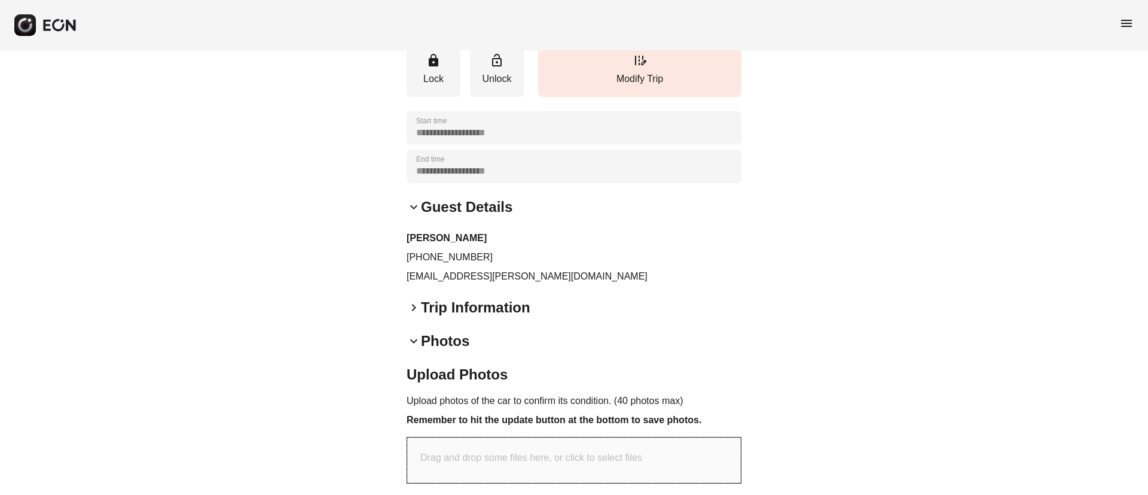
scroll to position [312, 0]
